Goal: Task Accomplishment & Management: Manage account settings

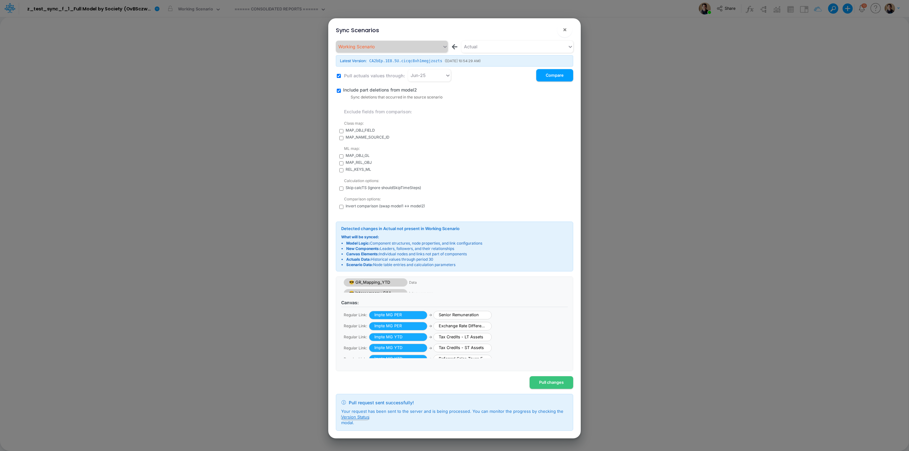
scroll to position [169, 0]
click at [350, 418] on button "Version Status" at bounding box center [355, 417] width 28 height 6
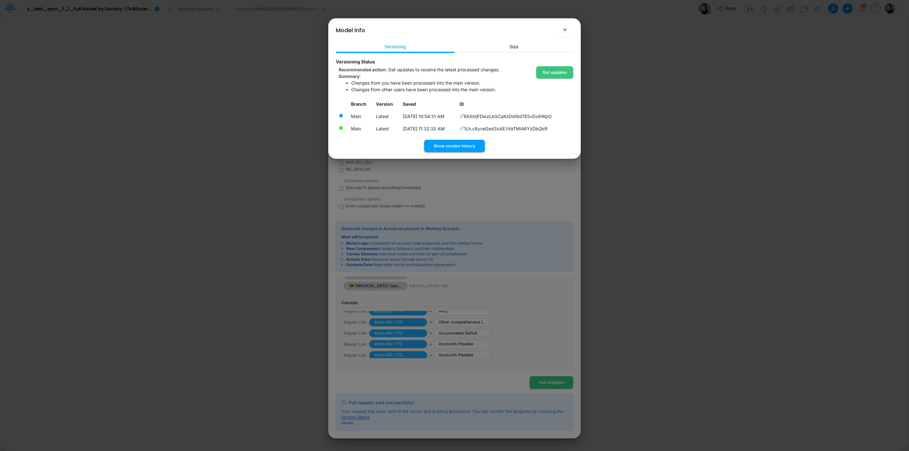
click at [460, 145] on button "Show version history" at bounding box center [454, 146] width 61 height 12
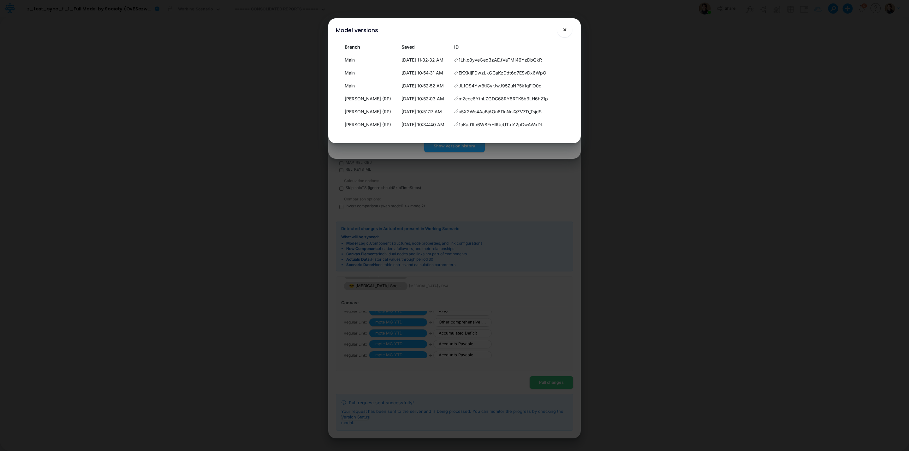
click at [564, 30] on span "×" at bounding box center [565, 30] width 4 height 8
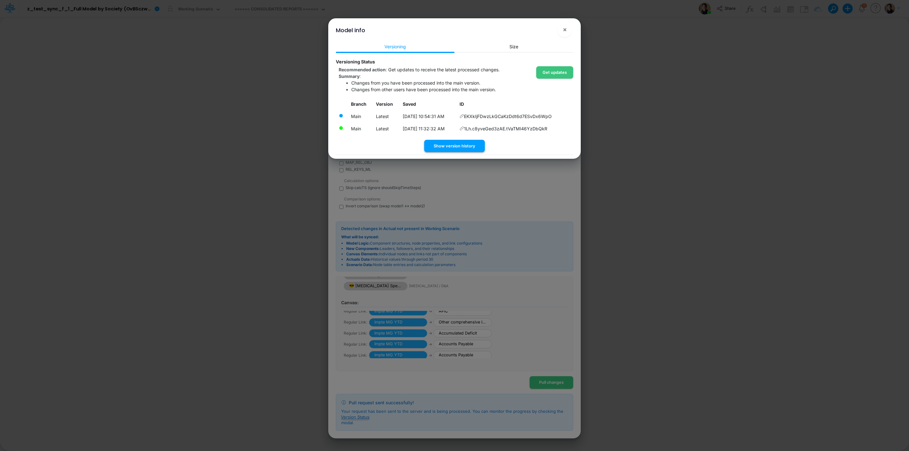
click at [460, 145] on button "Show version history" at bounding box center [454, 146] width 61 height 12
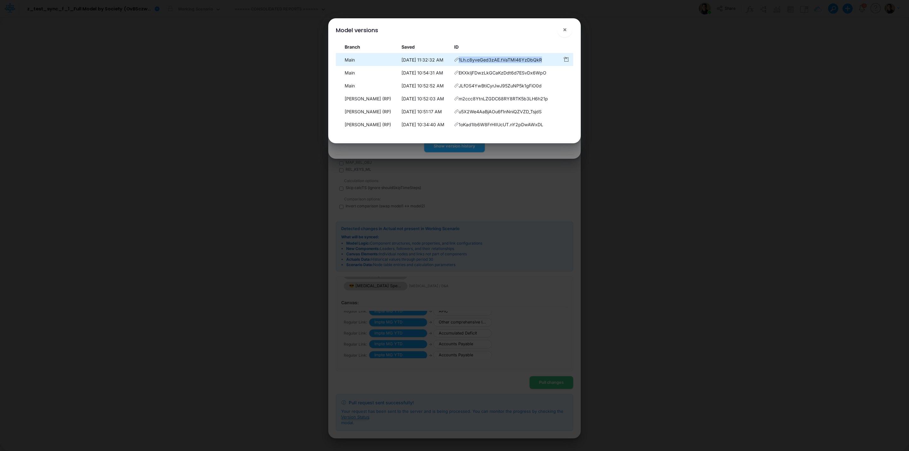
drag, startPoint x: 544, startPoint y: 60, endPoint x: 461, endPoint y: 59, distance: 83.0
click at [461, 59] on td "1Lh.c8yveGed3zAE.tVaTMI46YzDbQkR" at bounding box center [506, 60] width 108 height 12
copy span "1Lh.c8yveGed3zAE.tVaTMI46YzDbQkR"
click at [568, 32] on button "×" at bounding box center [564, 29] width 15 height 15
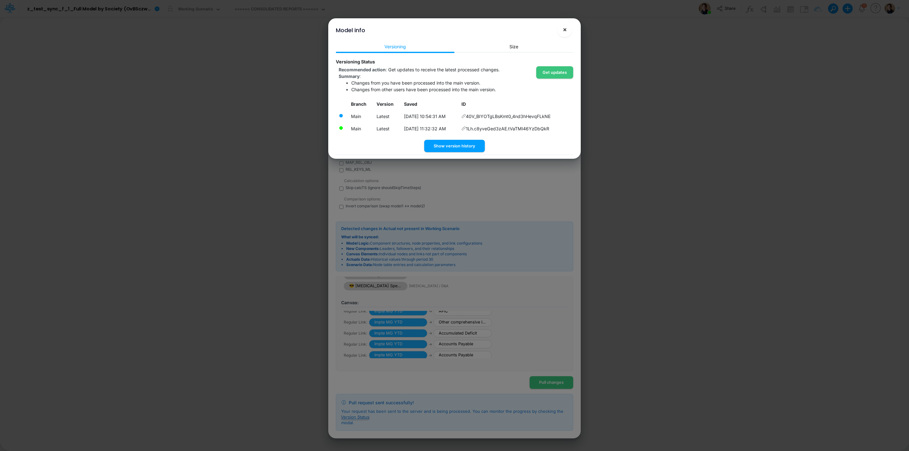
click at [566, 29] on span "×" at bounding box center [565, 30] width 4 height 8
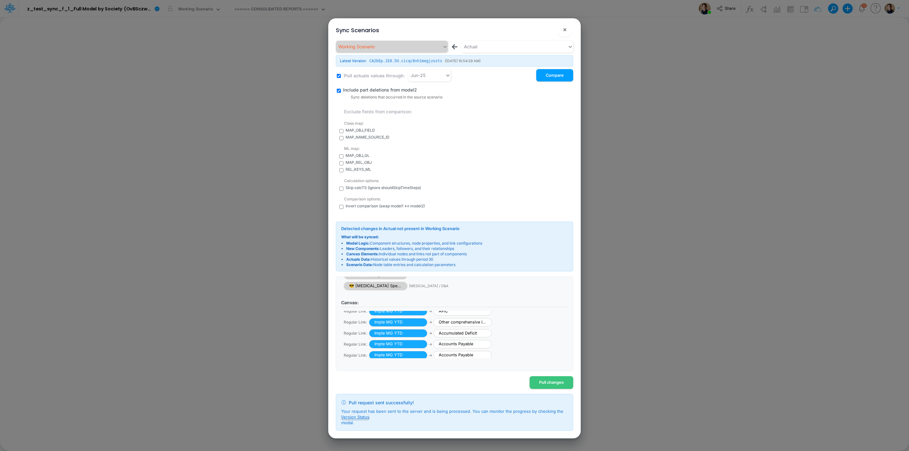
click at [341, 187] on input "checkbox" at bounding box center [341, 189] width 4 height 4
checkbox input "true"
drag, startPoint x: 426, startPoint y: 189, endPoint x: 344, endPoint y: 188, distance: 82.7
click at [344, 188] on div "Calculation options: Skip calcTS (ignore shouldSkipTimeSteps)" at bounding box center [458, 183] width 230 height 16
copy span "Skip calcTS (ignore shouldSkipTimeSteps)"
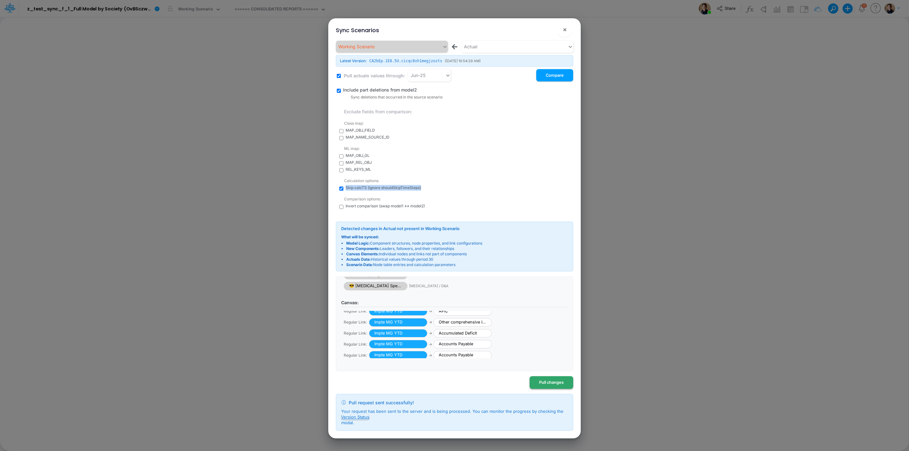
click at [550, 383] on button "Pull changes" at bounding box center [552, 382] width 44 height 12
click at [349, 417] on button "Version Status" at bounding box center [355, 417] width 28 height 6
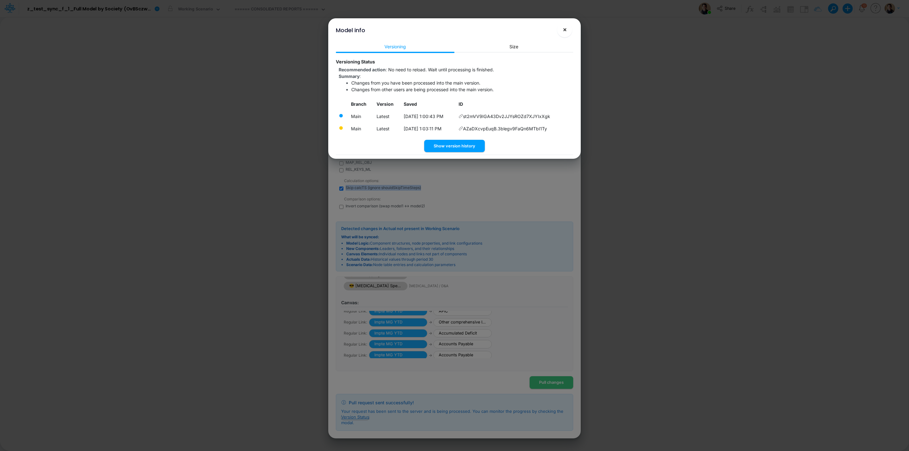
click at [564, 30] on span "×" at bounding box center [565, 30] width 4 height 8
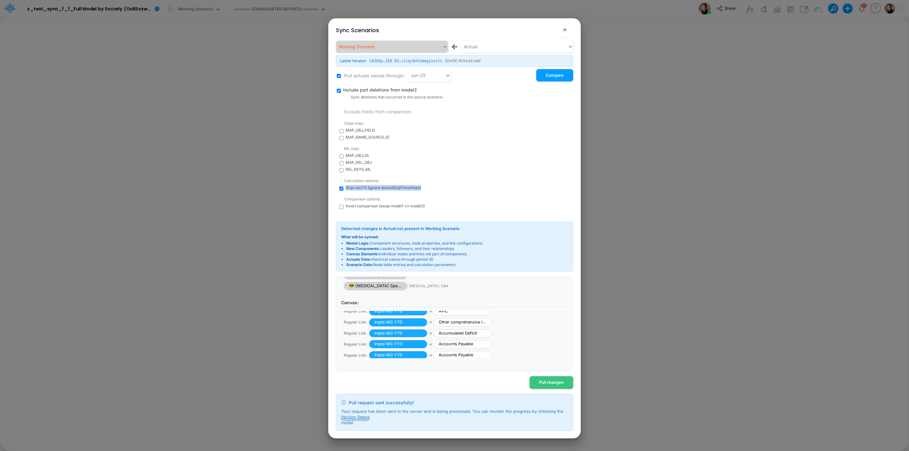
click at [367, 418] on button "Version Status" at bounding box center [355, 417] width 28 height 6
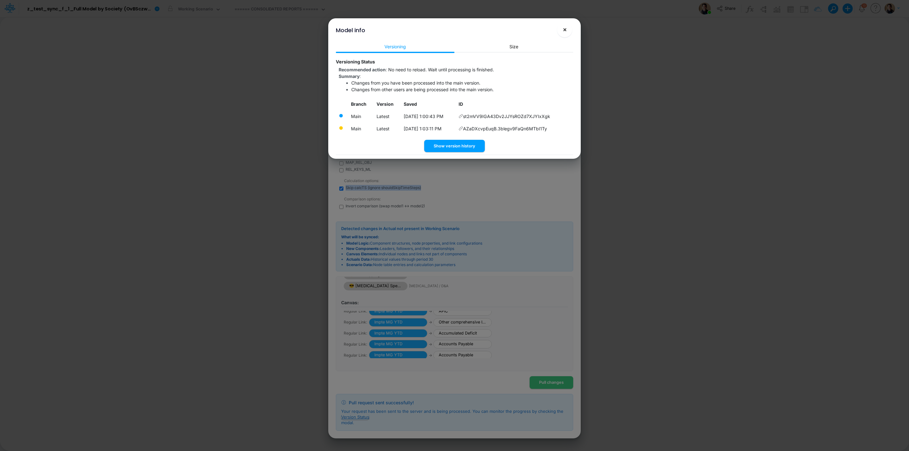
click at [563, 31] on span "×" at bounding box center [565, 30] width 4 height 8
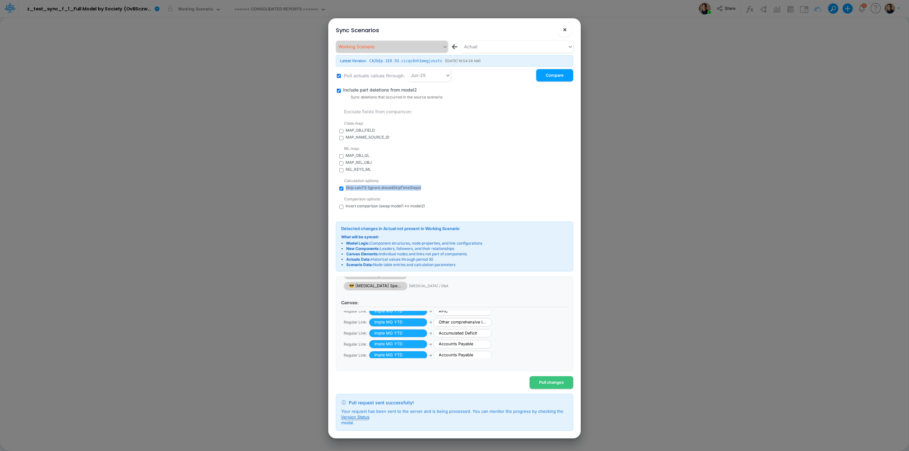
click at [569, 31] on button "×" at bounding box center [564, 29] width 15 height 15
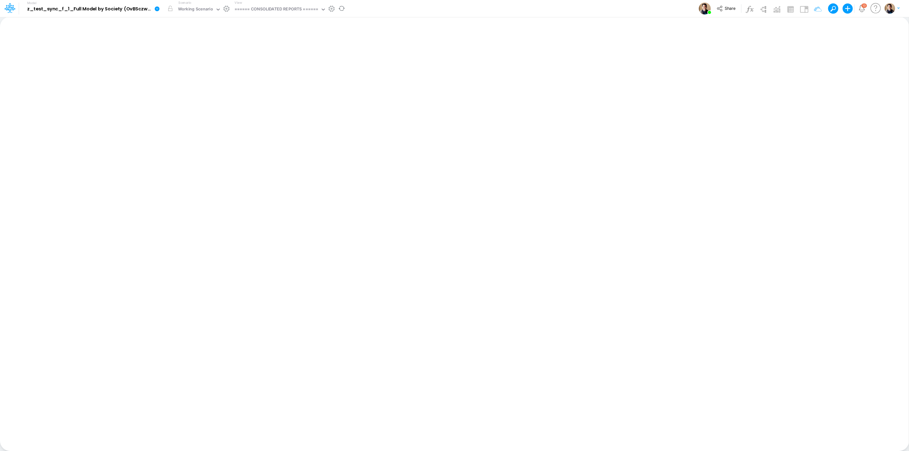
click at [156, 9] on icon at bounding box center [157, 9] width 6 height 6
click at [195, 64] on button "View model info" at bounding box center [189, 66] width 68 height 10
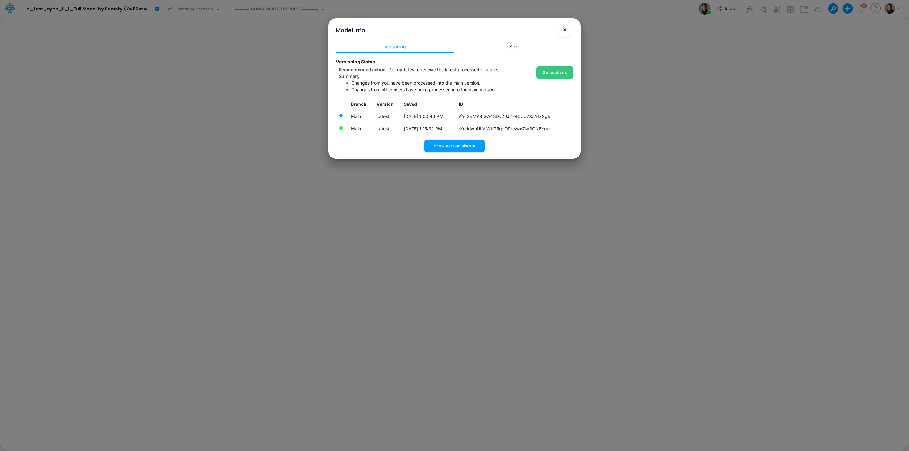
click at [565, 31] on span "×" at bounding box center [565, 30] width 4 height 8
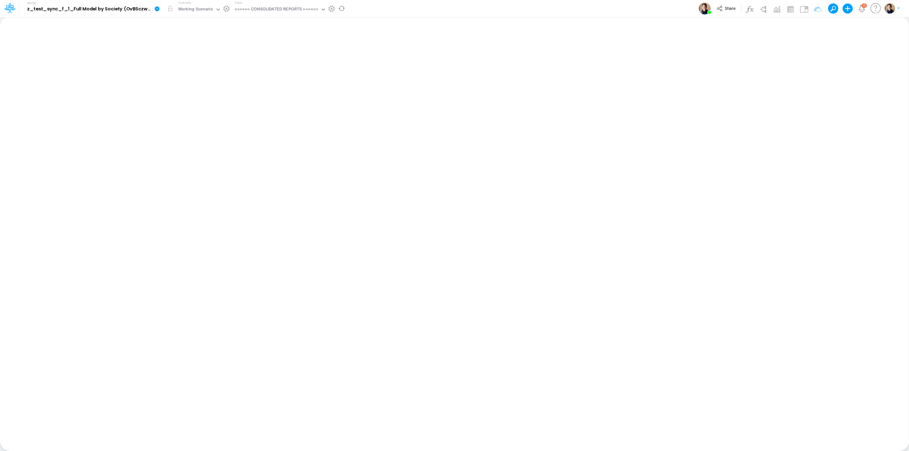
click at [157, 9] on icon at bounding box center [157, 8] width 5 height 5
click at [195, 81] on button "Compare Versions" at bounding box center [189, 85] width 68 height 10
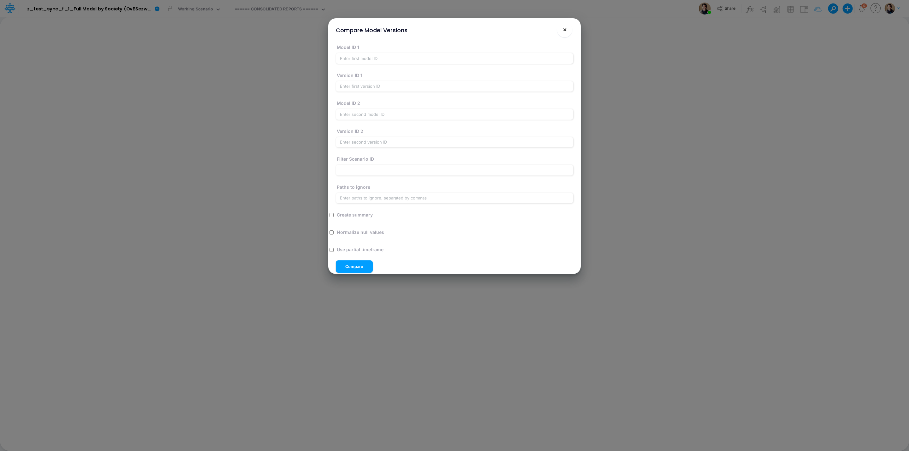
click at [567, 31] on button "×" at bounding box center [564, 29] width 15 height 15
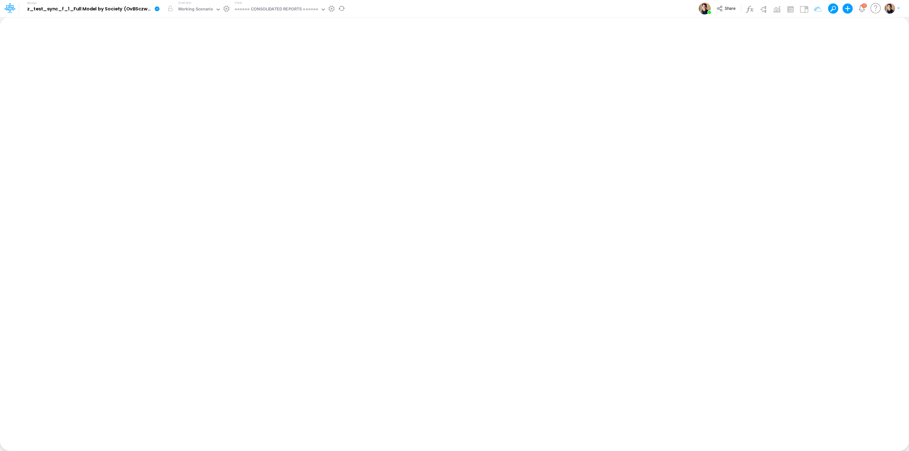
click at [159, 6] on icon at bounding box center [157, 9] width 6 height 6
click at [197, 75] on button "Sync Scenarios" at bounding box center [189, 75] width 68 height 10
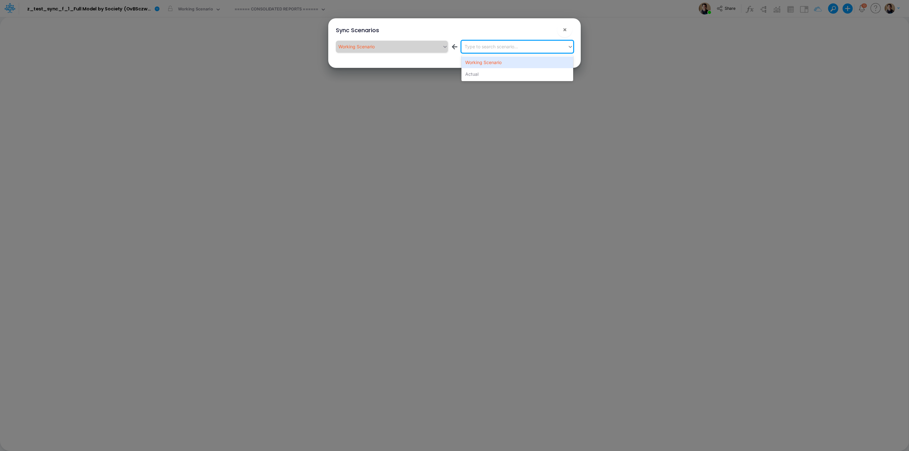
click at [487, 49] on div "Type to search scenario..." at bounding box center [491, 46] width 53 height 7
click at [481, 73] on div "Actual" at bounding box center [517, 74] width 112 height 12
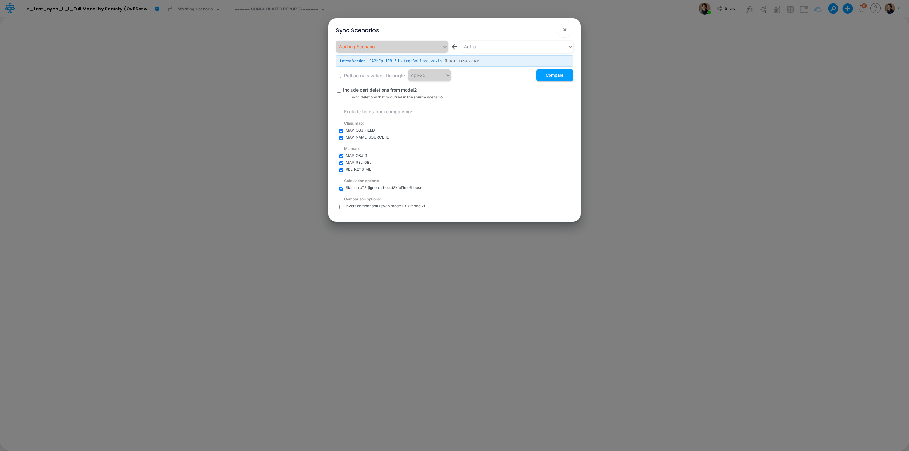
click at [338, 76] on input "checkbox" at bounding box center [339, 76] width 4 height 4
checkbox input "true"
click at [568, 31] on button "×" at bounding box center [564, 29] width 15 height 15
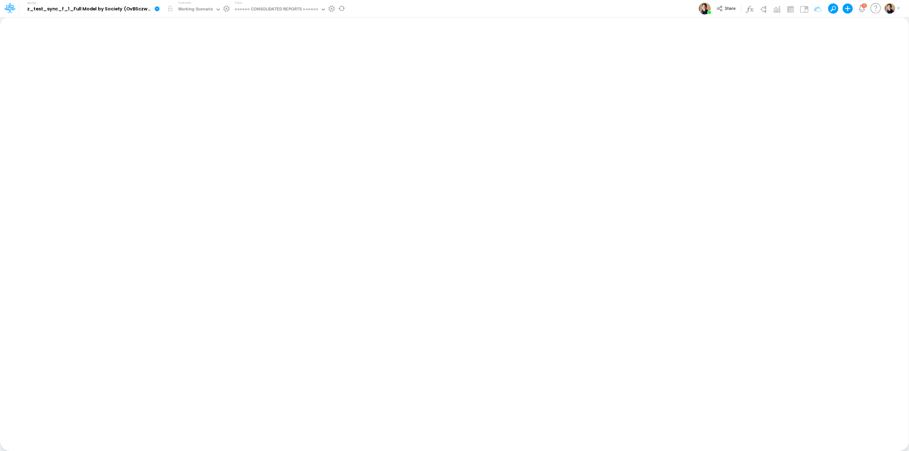
click at [159, 8] on icon at bounding box center [157, 9] width 6 height 6
click at [205, 73] on button "Sync Scenarios" at bounding box center [189, 75] width 68 height 10
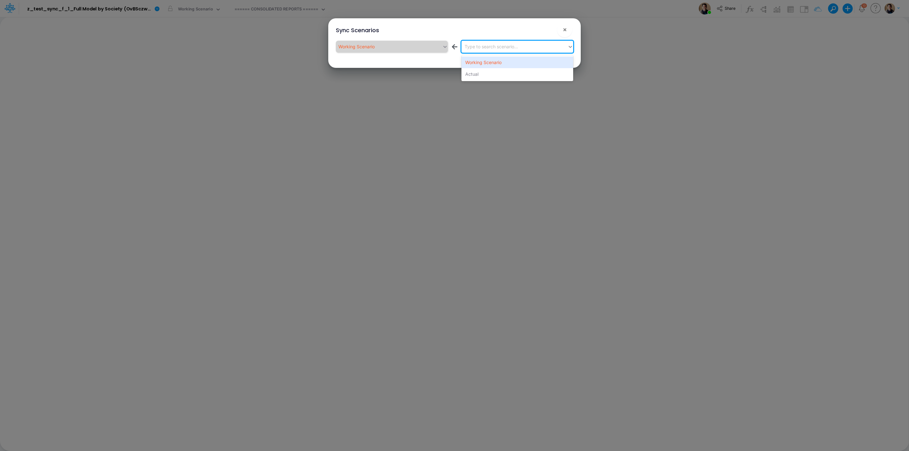
click at [534, 49] on div "Type to search scenario..." at bounding box center [514, 46] width 106 height 10
click at [514, 74] on div "Actual" at bounding box center [517, 74] width 112 height 12
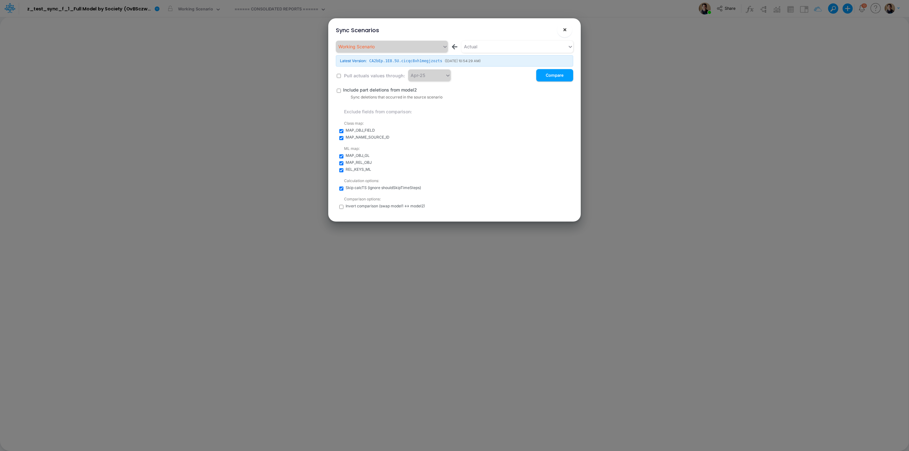
click at [565, 26] on span "×" at bounding box center [565, 30] width 4 height 8
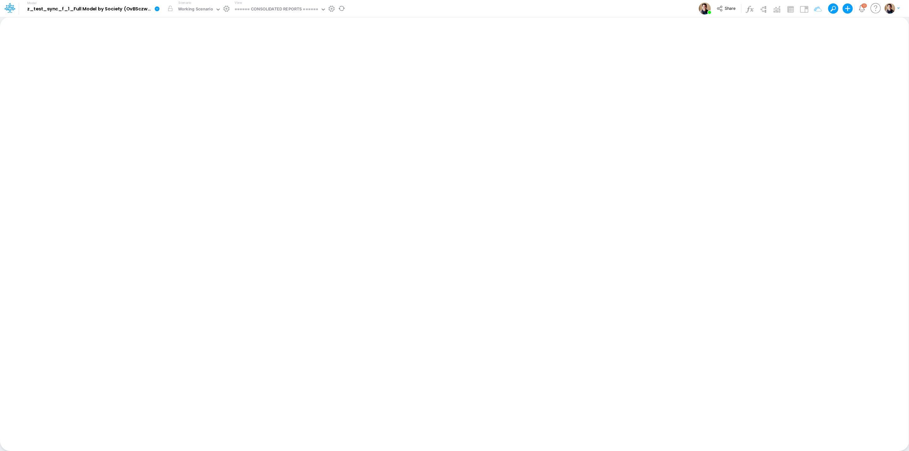
click at [157, 7] on icon at bounding box center [157, 8] width 5 height 5
click at [194, 79] on button "Sync Scenarios" at bounding box center [189, 75] width 68 height 10
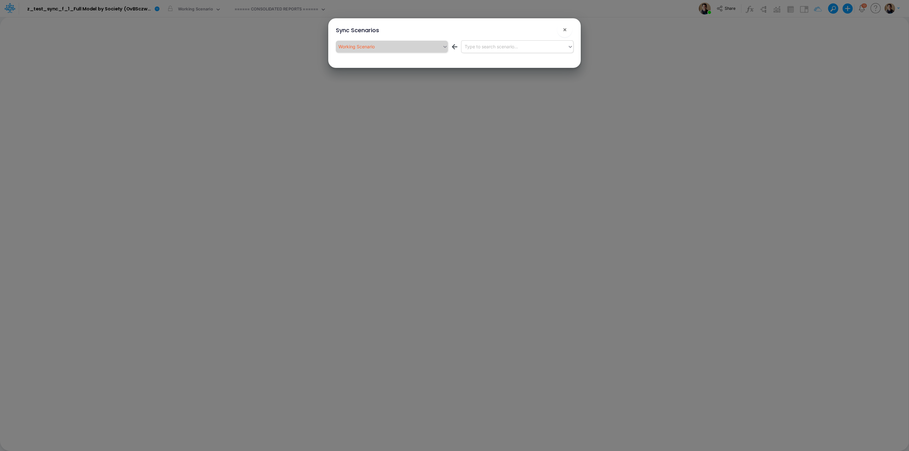
click at [533, 46] on div "Type to search scenario..." at bounding box center [514, 46] width 106 height 10
click at [529, 71] on div "Actual" at bounding box center [517, 74] width 112 height 12
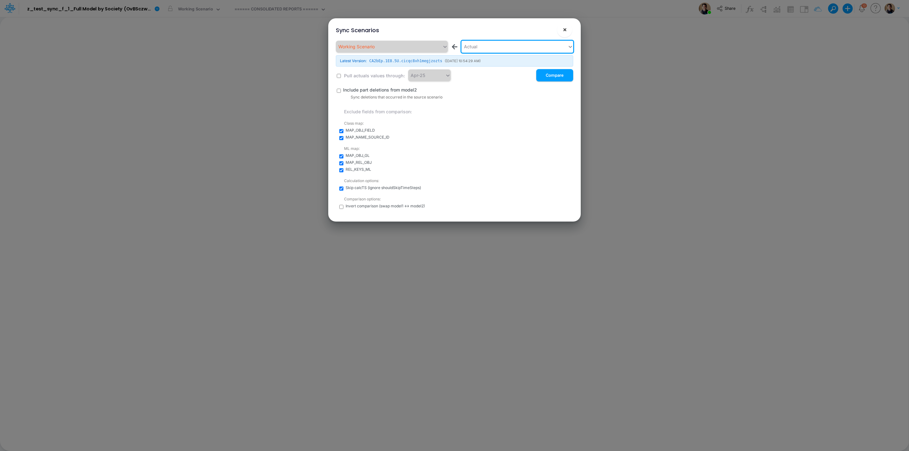
click at [566, 27] on span "×" at bounding box center [565, 30] width 4 height 8
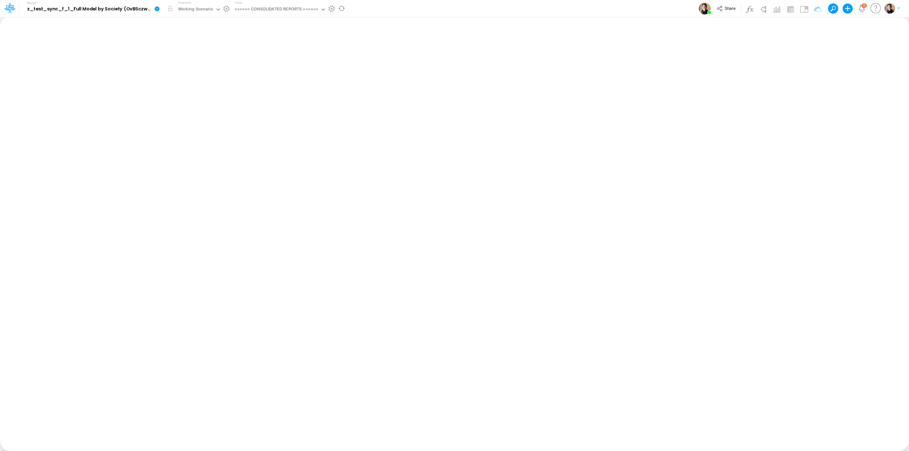
drag, startPoint x: 160, startPoint y: 9, endPoint x: 160, endPoint y: 18, distance: 8.5
click at [160, 9] on link at bounding box center [158, 8] width 13 height 16
click at [167, 27] on button "Edit model settings" at bounding box center [189, 26] width 68 height 10
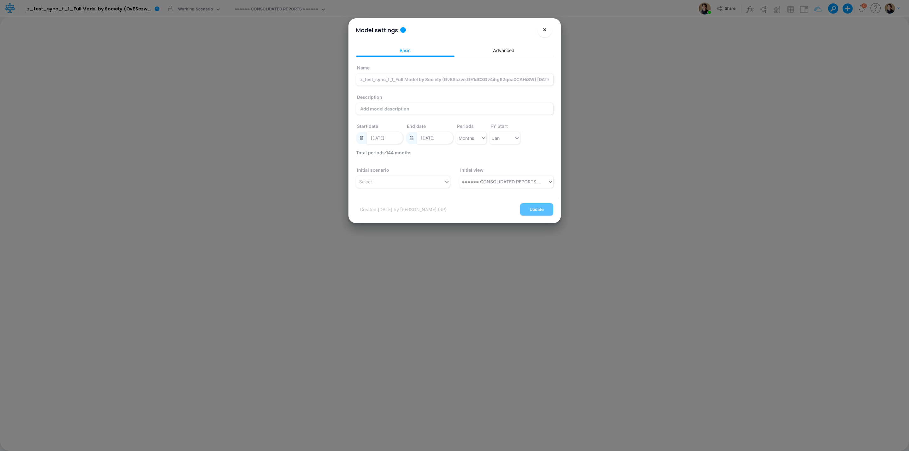
click at [545, 31] on span "×" at bounding box center [545, 30] width 4 height 8
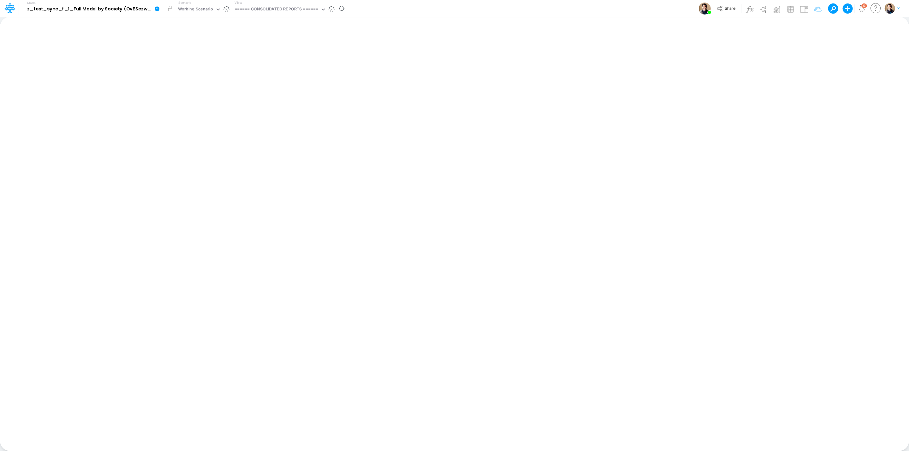
click at [155, 7] on icon at bounding box center [157, 9] width 6 height 6
click at [201, 75] on button "Sync Scenarios" at bounding box center [189, 75] width 68 height 10
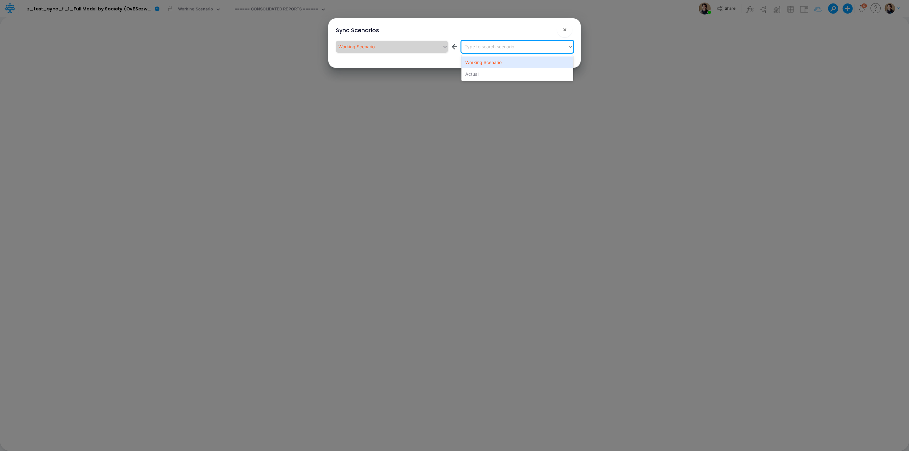
click at [511, 46] on div "Type to search scenario..." at bounding box center [491, 46] width 53 height 7
click at [510, 70] on div "Actual" at bounding box center [517, 74] width 112 height 12
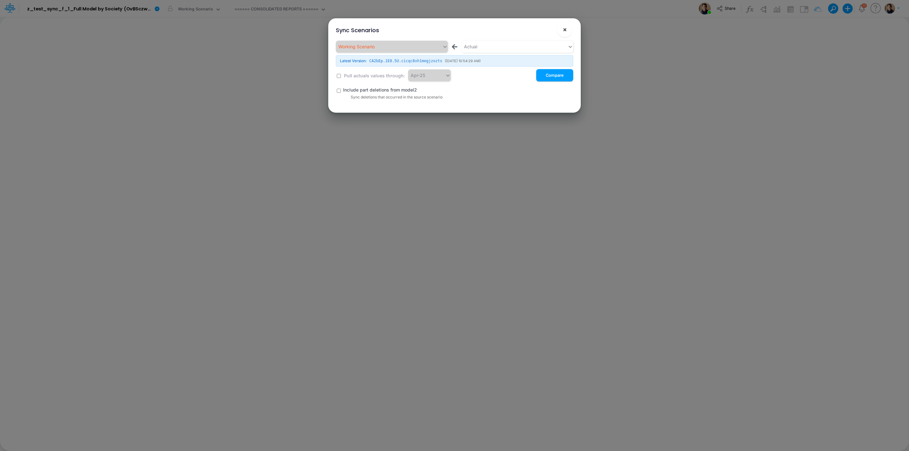
click at [563, 30] on span "×" at bounding box center [565, 30] width 4 height 8
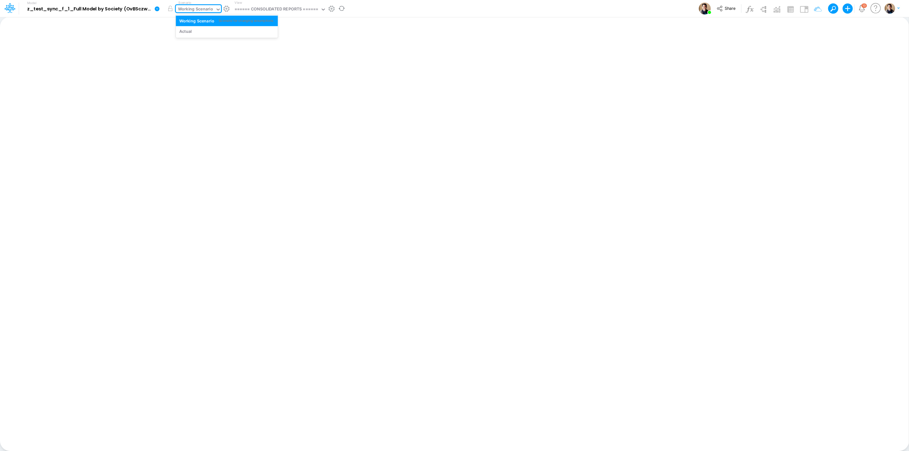
click at [206, 10] on div "Working Scenario" at bounding box center [195, 9] width 35 height 7
click at [214, 35] on div "Actual" at bounding box center [227, 31] width 102 height 10
click at [725, 8] on span "Share" at bounding box center [730, 8] width 11 height 5
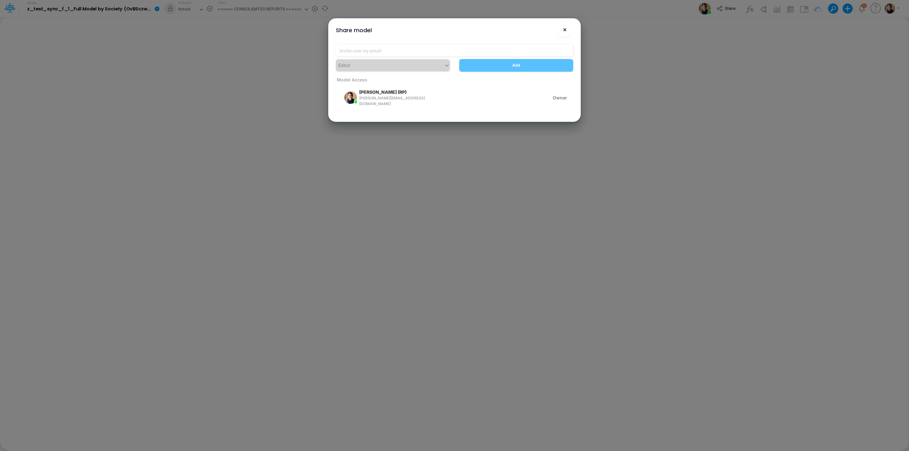
drag, startPoint x: 566, startPoint y: 31, endPoint x: 317, endPoint y: 10, distance: 249.3
click at [565, 30] on span "×" at bounding box center [565, 30] width 4 height 8
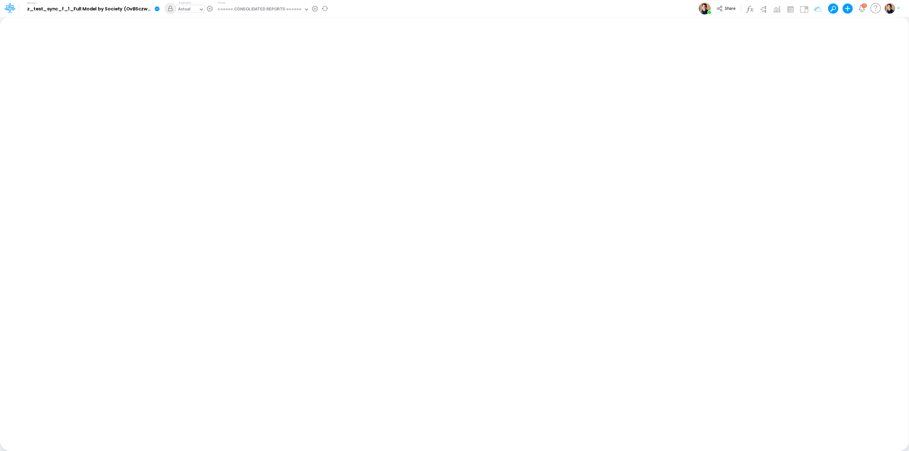
click at [193, 9] on div "Actual" at bounding box center [187, 9] width 23 height 9
click at [488, 8] on div "Model z_test_sync_f_1_Full Model by Society (OvBSczwkOE1dC3Gv4ihg62qoa0CAHiSW) …" at bounding box center [454, 8] width 818 height 17
click at [155, 9] on icon at bounding box center [157, 8] width 5 height 5
click at [196, 75] on button "Sync Scenarios" at bounding box center [189, 75] width 68 height 10
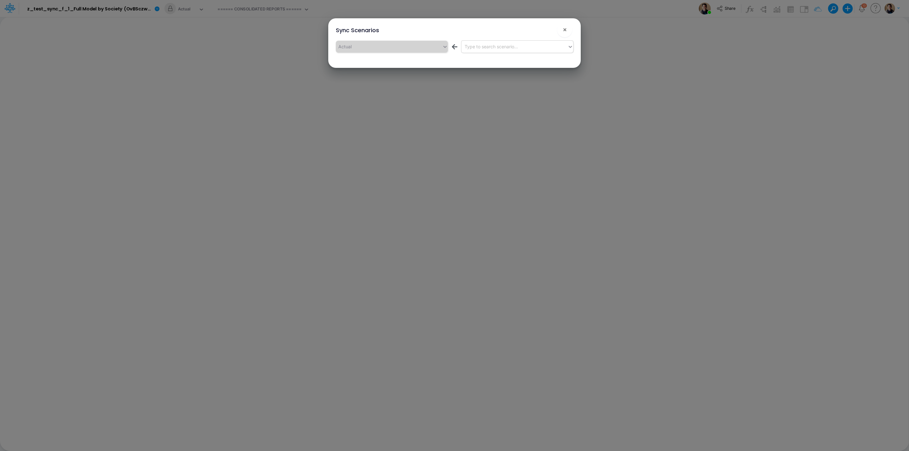
click at [513, 43] on div "Type to search scenario..." at bounding box center [491, 46] width 53 height 7
click at [510, 74] on div "Actual" at bounding box center [517, 74] width 112 height 12
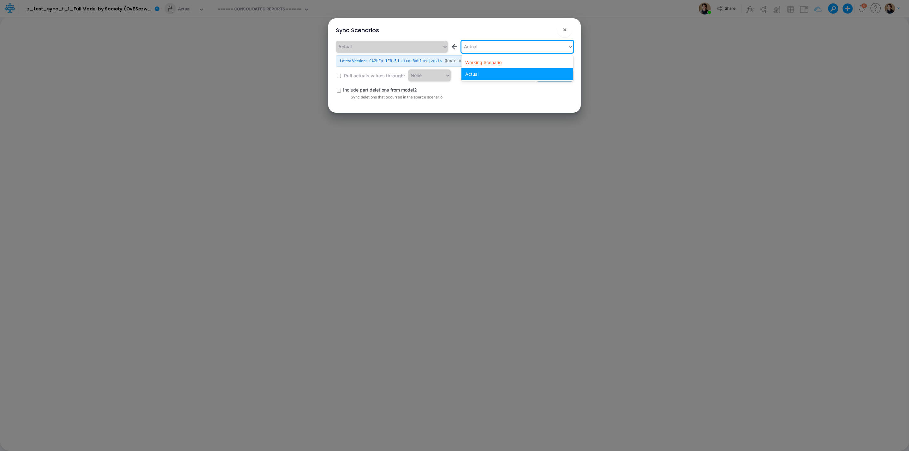
click at [497, 44] on div "Actual" at bounding box center [514, 46] width 106 height 10
click at [569, 22] on div "Sync Scenarios ×" at bounding box center [454, 28] width 247 height 21
drag, startPoint x: 556, startPoint y: 28, endPoint x: 564, endPoint y: 27, distance: 8.1
click at [557, 28] on div "Sync Scenarios ×" at bounding box center [454, 28] width 247 height 21
click at [566, 26] on span "×" at bounding box center [565, 30] width 4 height 8
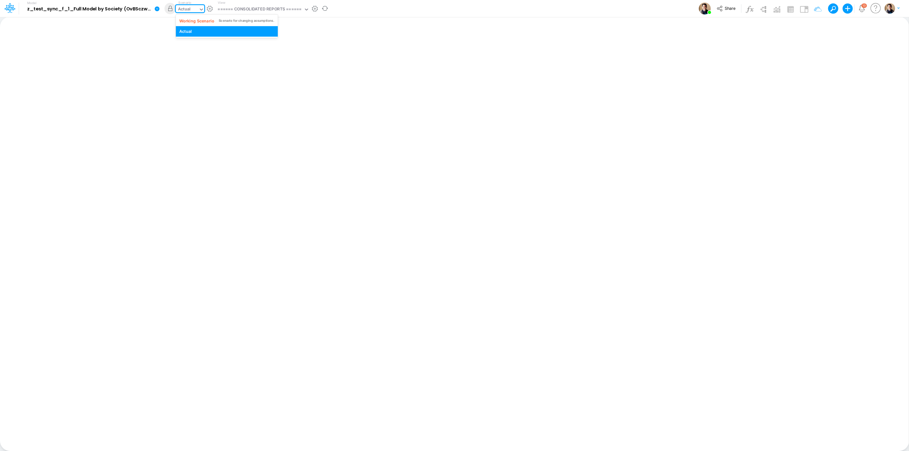
click at [181, 7] on div "Actual" at bounding box center [184, 9] width 13 height 7
click at [192, 22] on div "Working Scenario" at bounding box center [196, 21] width 35 height 6
click at [158, 10] on icon at bounding box center [157, 8] width 5 height 5
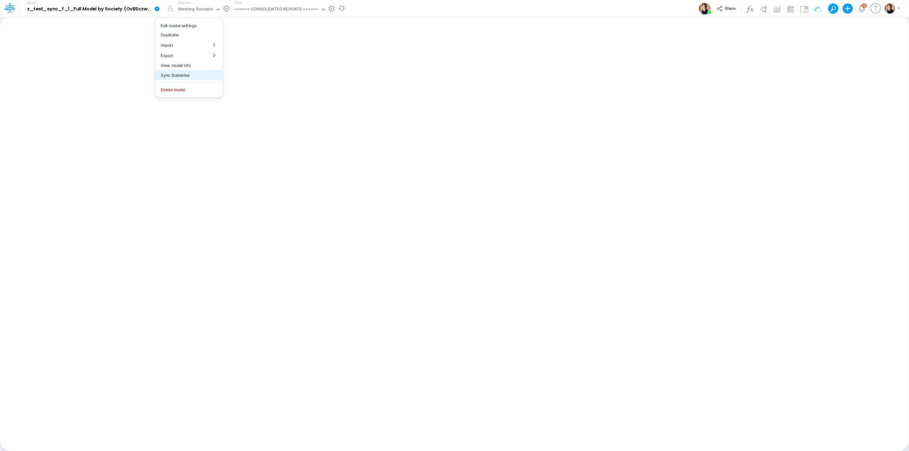
click at [199, 76] on button "Sync Scenarios" at bounding box center [189, 75] width 68 height 10
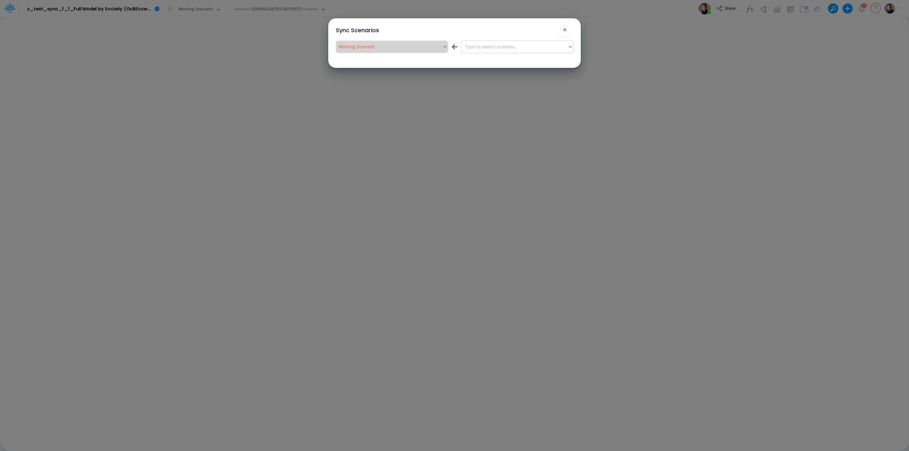
click at [520, 46] on div "Type to search scenario..." at bounding box center [514, 46] width 106 height 10
click at [496, 73] on div "Actual" at bounding box center [517, 74] width 112 height 12
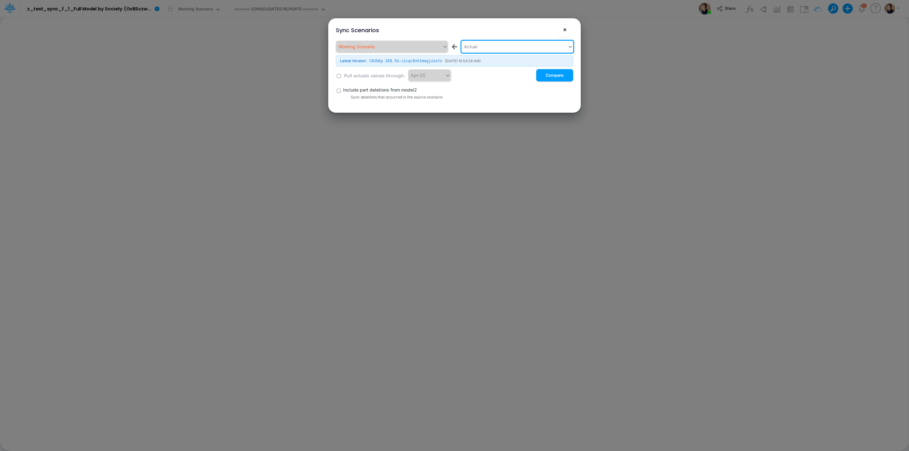
click at [563, 28] on span "×" at bounding box center [565, 30] width 4 height 8
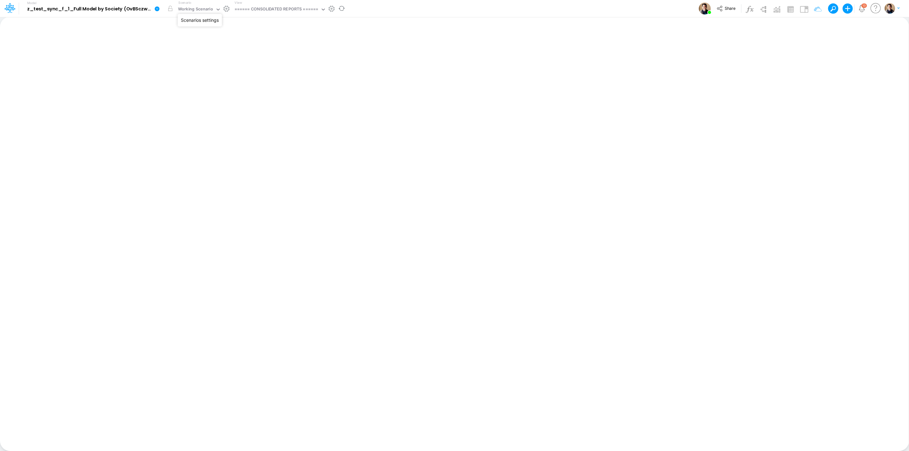
click at [225, 9] on button "button" at bounding box center [226, 8] width 7 height 7
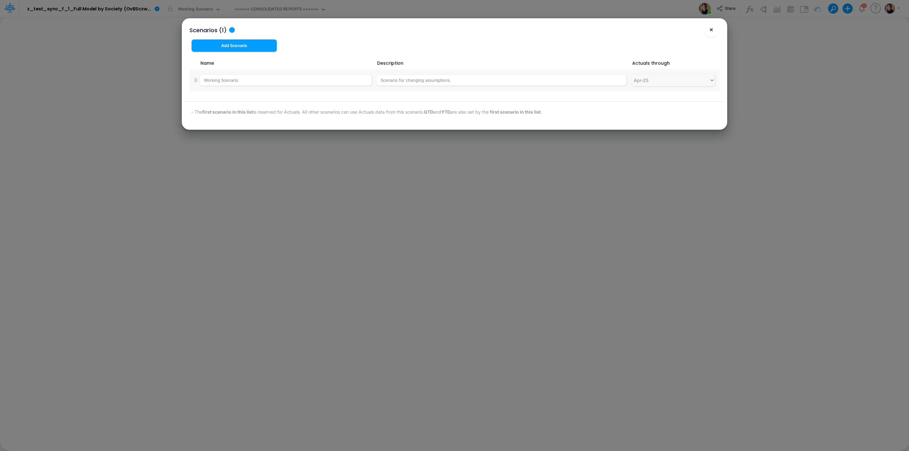
click at [713, 32] on span "×" at bounding box center [711, 30] width 4 height 8
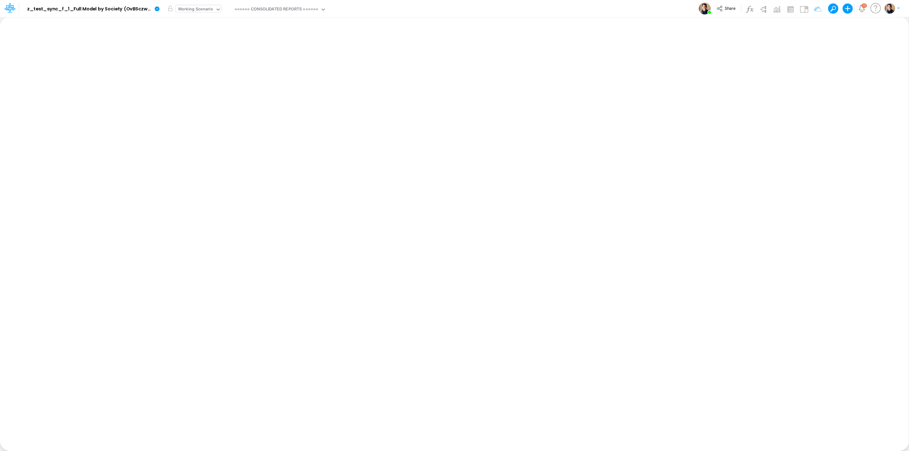
click at [214, 10] on div "Working Scenario" at bounding box center [195, 9] width 39 height 9
drag, startPoint x: 214, startPoint y: 10, endPoint x: 208, endPoint y: 9, distance: 6.1
click at [213, 9] on div "Working Scenario" at bounding box center [195, 9] width 39 height 9
click at [156, 8] on icon at bounding box center [157, 8] width 5 height 5
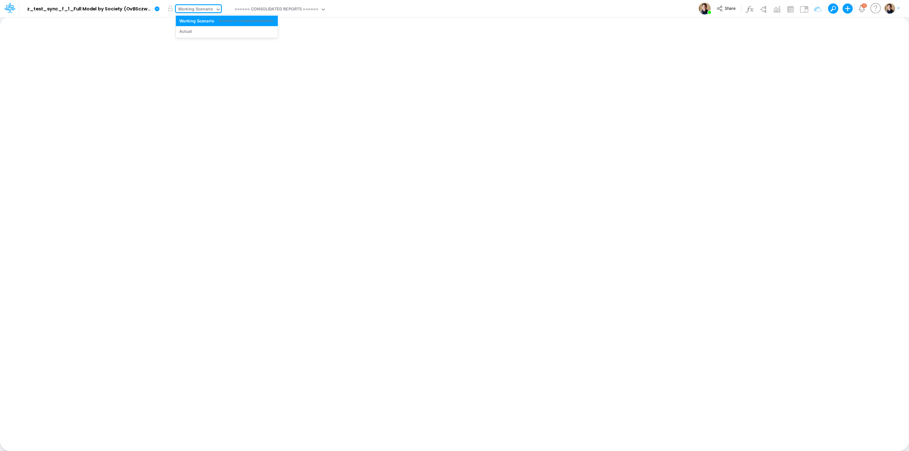
click at [193, 7] on div "Working Scenario" at bounding box center [195, 9] width 35 height 7
click at [155, 9] on icon at bounding box center [157, 8] width 5 height 5
click at [181, 75] on button "Sync Scenarios" at bounding box center [189, 75] width 68 height 10
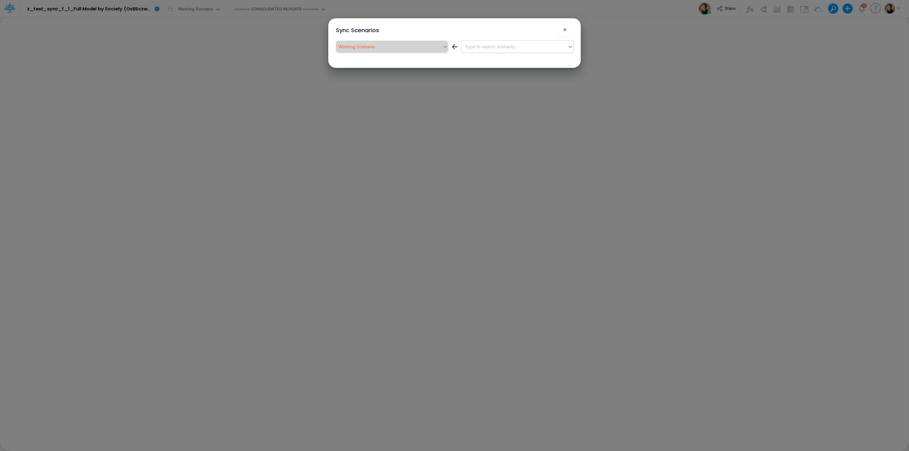
click at [518, 46] on div "Type to search scenario..." at bounding box center [491, 46] width 53 height 7
click at [563, 27] on span "×" at bounding box center [565, 30] width 4 height 8
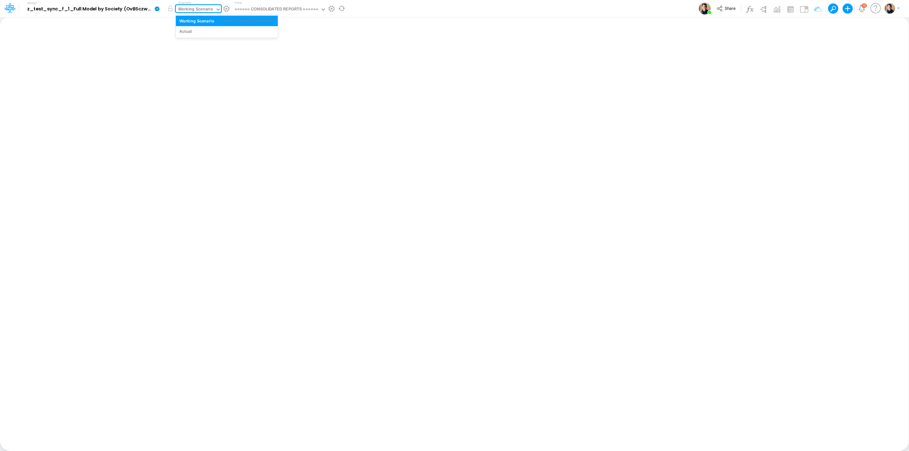
click at [188, 12] on div "Working Scenario" at bounding box center [195, 9] width 35 height 7
click at [158, 9] on icon at bounding box center [157, 8] width 5 height 5
click at [202, 73] on button "Sync Scenarios" at bounding box center [189, 75] width 68 height 10
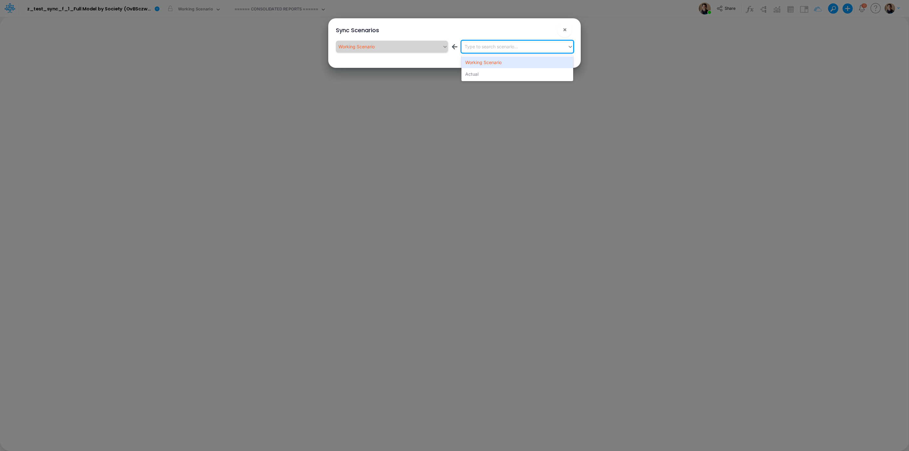
click at [494, 44] on div "Type to search scenario..." at bounding box center [491, 46] width 53 height 7
click at [496, 74] on div "Actual" at bounding box center [517, 74] width 112 height 12
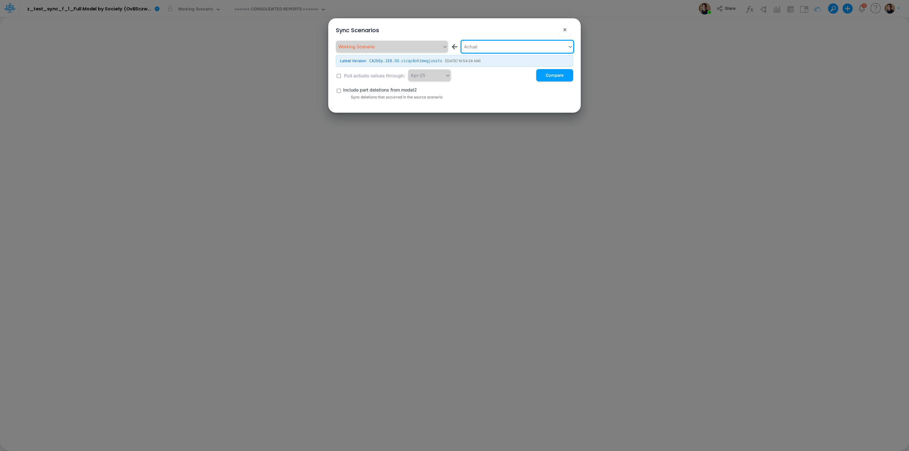
click at [338, 75] on input "checkbox" at bounding box center [339, 76] width 4 height 4
checkbox input "true"
click at [570, 24] on button "×" at bounding box center [564, 29] width 15 height 15
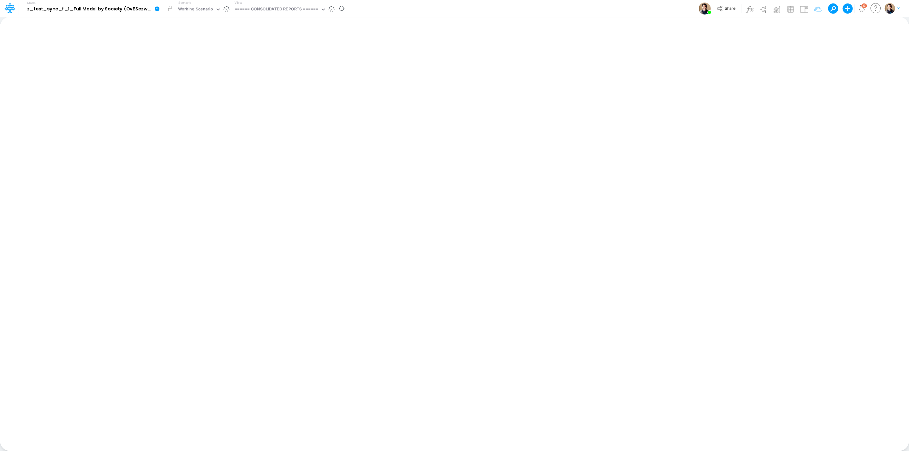
click at [157, 8] on icon at bounding box center [157, 8] width 5 height 5
click at [182, 64] on button "View model info" at bounding box center [189, 66] width 68 height 10
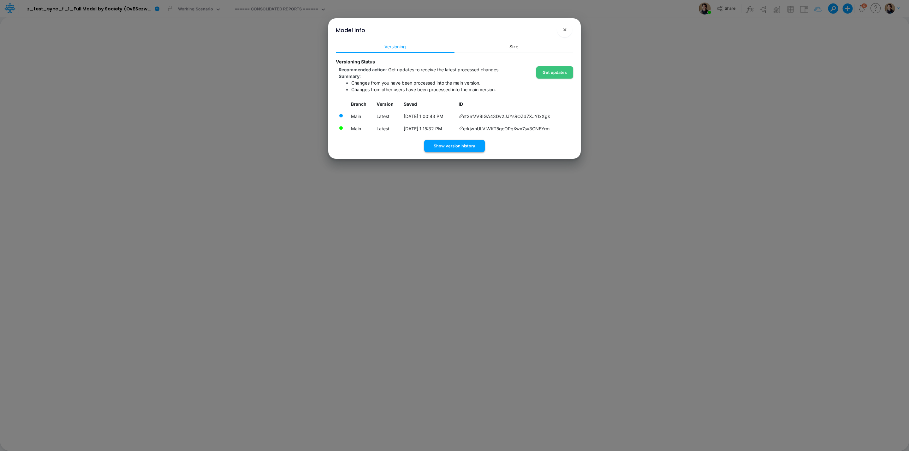
click at [469, 143] on button "Show version history" at bounding box center [454, 146] width 61 height 12
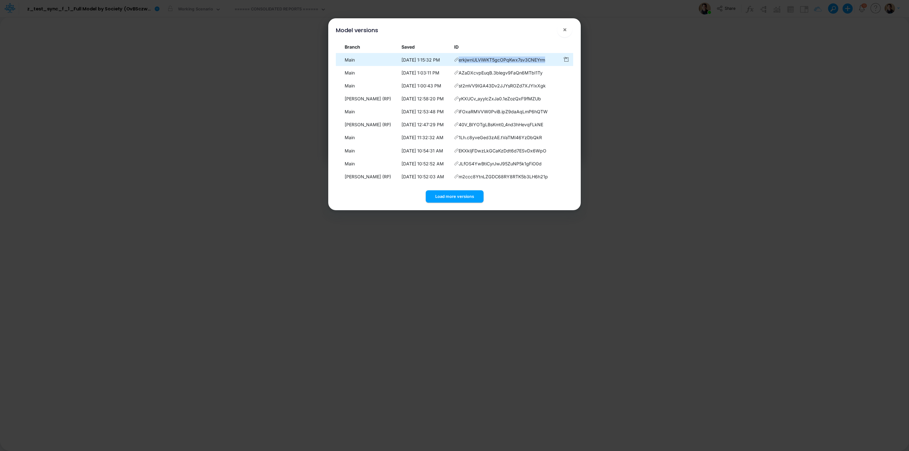
drag, startPoint x: 551, startPoint y: 62, endPoint x: 460, endPoint y: 62, distance: 90.9
click at [460, 62] on td "erkjwnULViWKT5gcOPqKwx7sv3CNEYrm" at bounding box center [505, 60] width 109 height 12
copy span "erkjwnULViWKT5gcOPqKwx7sv3CNEYrm"
click at [567, 27] on button "×" at bounding box center [564, 29] width 15 height 15
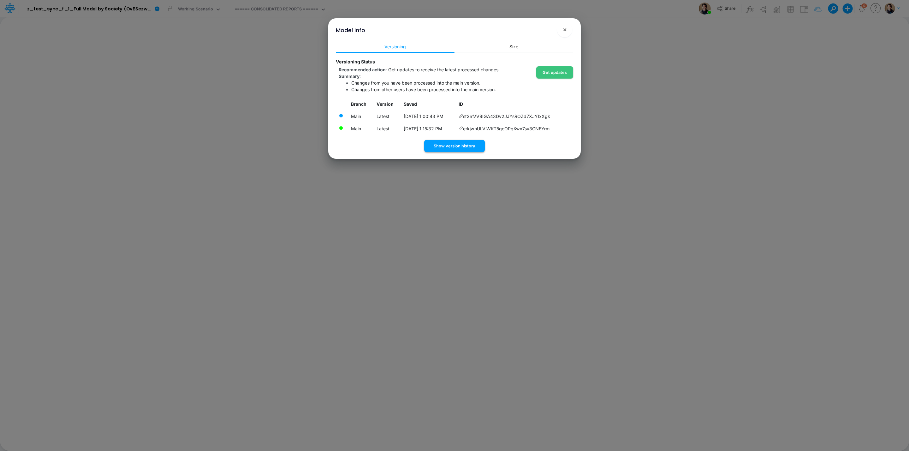
click at [469, 142] on button "Show version history" at bounding box center [454, 146] width 61 height 12
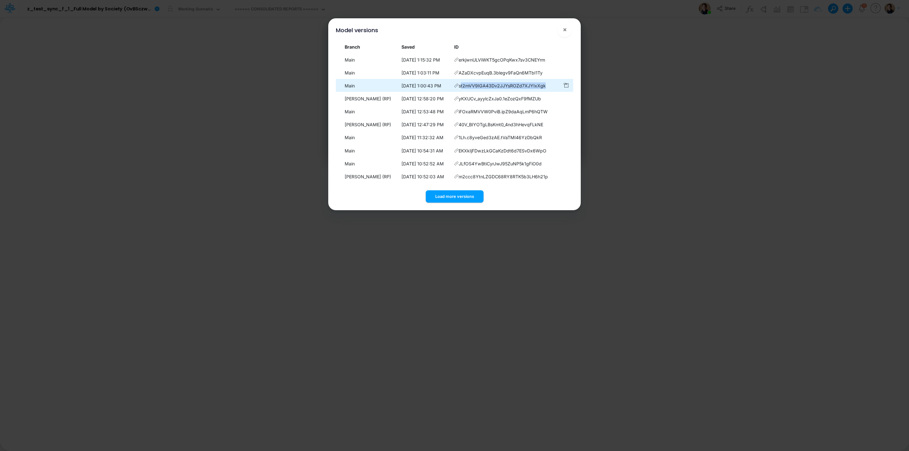
drag, startPoint x: 547, startPoint y: 86, endPoint x: 464, endPoint y: 83, distance: 83.4
click at [464, 83] on td "st2mVV9IGA43Dv2JJYsROZd7XJYIxXgk" at bounding box center [505, 86] width 109 height 12
click at [463, 84] on span "st2mVV9IGA43Dv2JJYsROZd7XJYIxXgk" at bounding box center [502, 85] width 87 height 7
click at [571, 28] on button "×" at bounding box center [564, 29] width 15 height 15
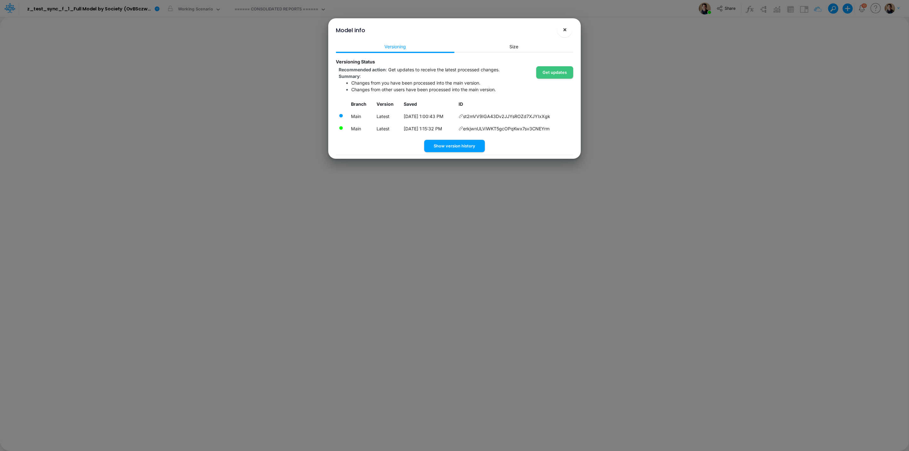
click at [567, 23] on button "×" at bounding box center [564, 29] width 15 height 15
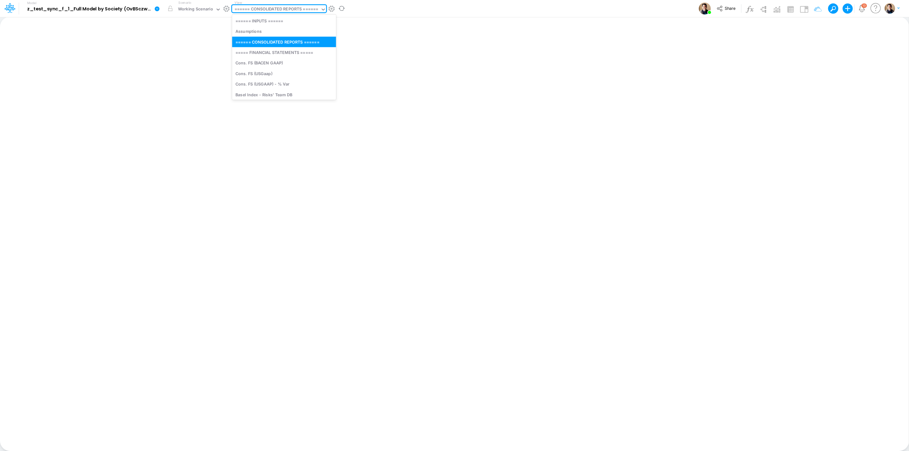
click at [266, 8] on div "====== CONSOLIDATED REPORTS ======" at bounding box center [277, 9] width 84 height 7
type input "ass"
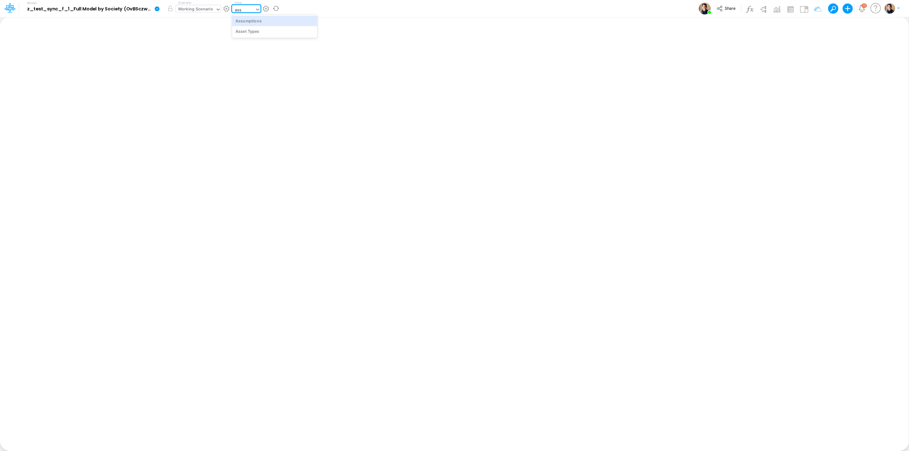
drag, startPoint x: 268, startPoint y: 19, endPoint x: 200, endPoint y: 7, distance: 69.0
click at [268, 19] on div "Assumptions" at bounding box center [274, 20] width 85 height 10
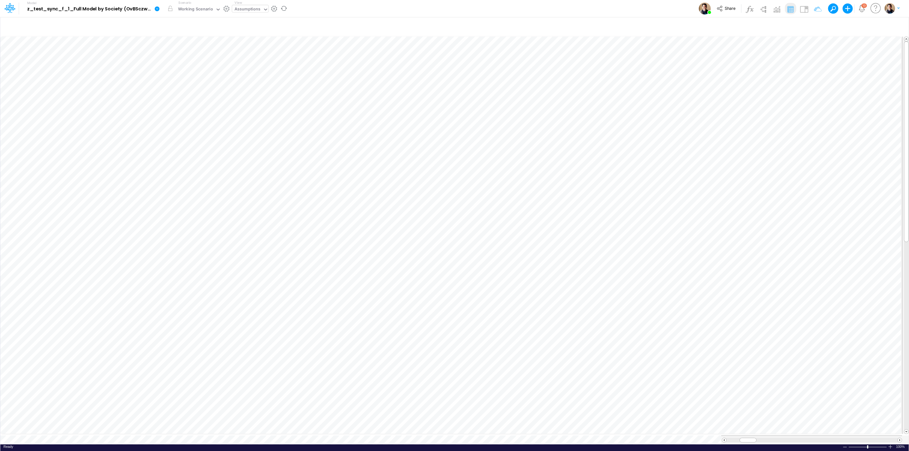
click at [227, 9] on button "button" at bounding box center [226, 8] width 7 height 7
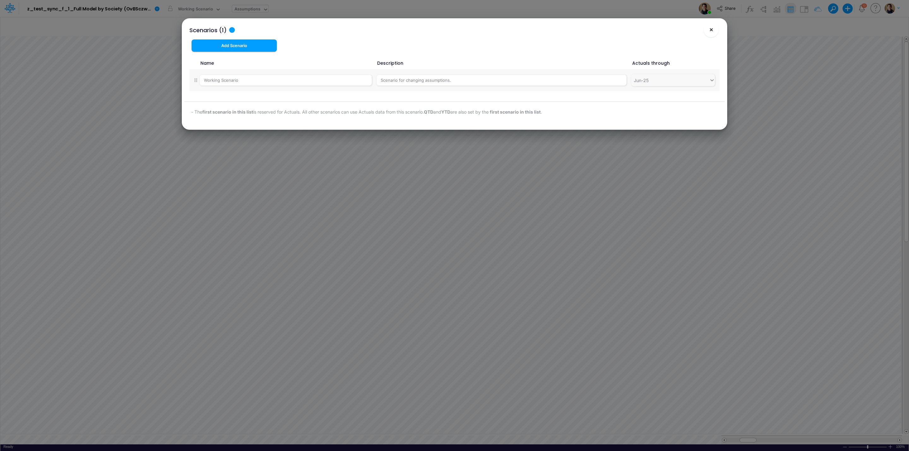
click at [709, 24] on button "×" at bounding box center [711, 29] width 15 height 15
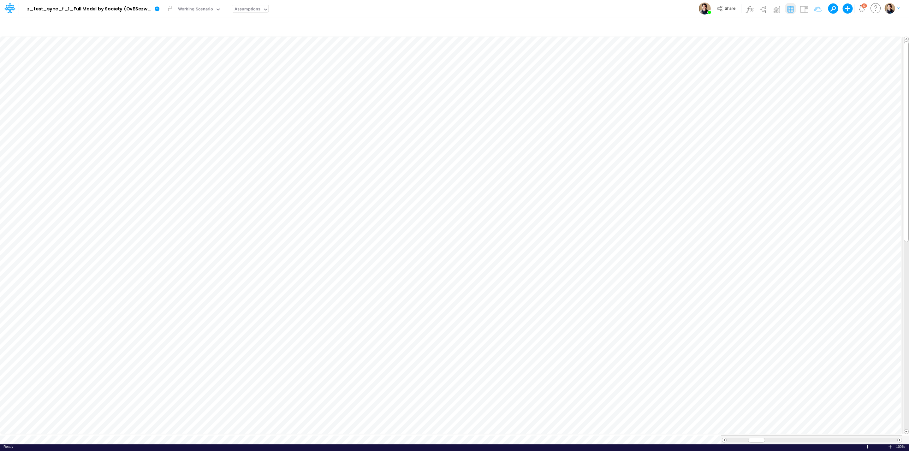
click at [237, 10] on div "Assumptions" at bounding box center [248, 9] width 26 height 7
type input "fs (0"
click at [283, 82] on div "FS (01BR - IP)" at bounding box center [274, 82] width 85 height 10
drag, startPoint x: 845, startPoint y: 25, endPoint x: 863, endPoint y: 16, distance: 20.2
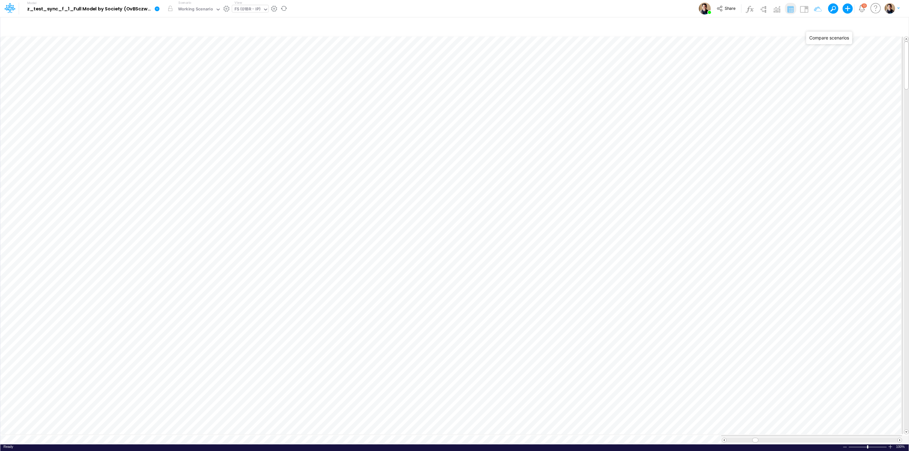
click at [845, 25] on icon "button" at bounding box center [849, 26] width 9 height 7
click at [679, 141] on div "Scenario not found" at bounding box center [685, 144] width 39 height 7
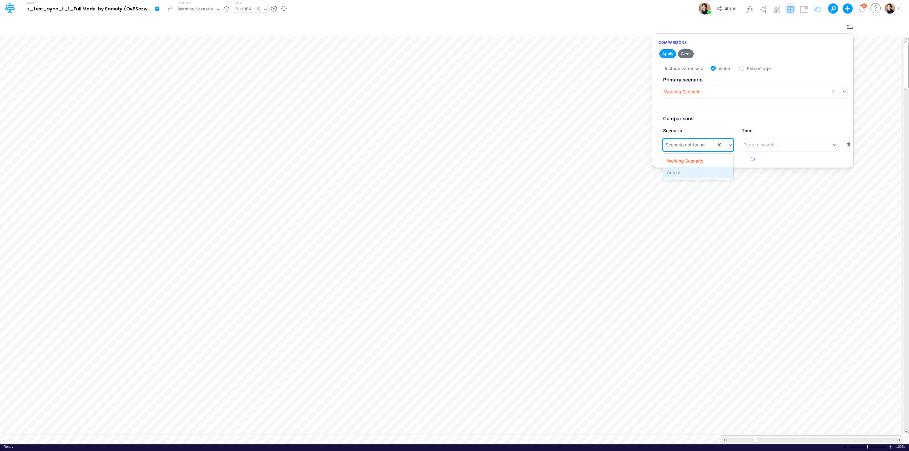
click at [685, 174] on div "Actual" at bounding box center [698, 173] width 70 height 12
click at [707, 52] on button "Save" at bounding box center [703, 53] width 15 height 9
click at [850, 25] on icon "button" at bounding box center [849, 26] width 9 height 7
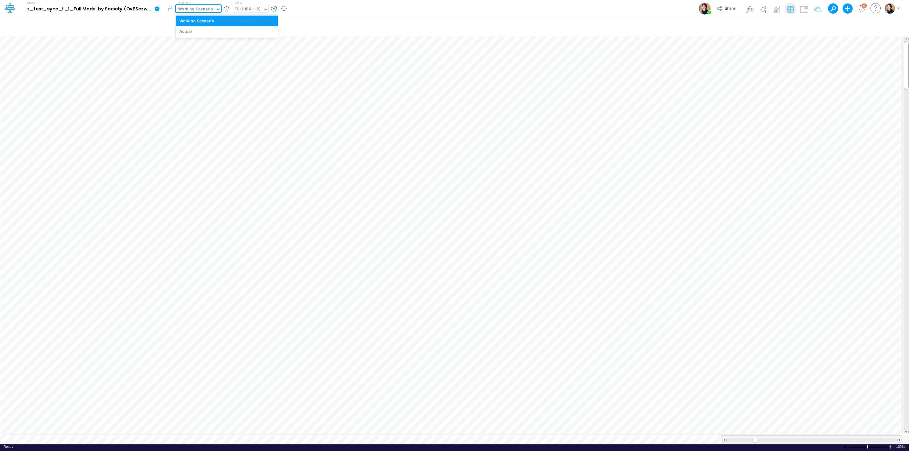
click at [196, 6] on div "Working Scenario" at bounding box center [195, 9] width 35 height 7
click at [254, 12] on div "FS (01BR - IP)" at bounding box center [248, 9] width 26 height 7
type input "fs"
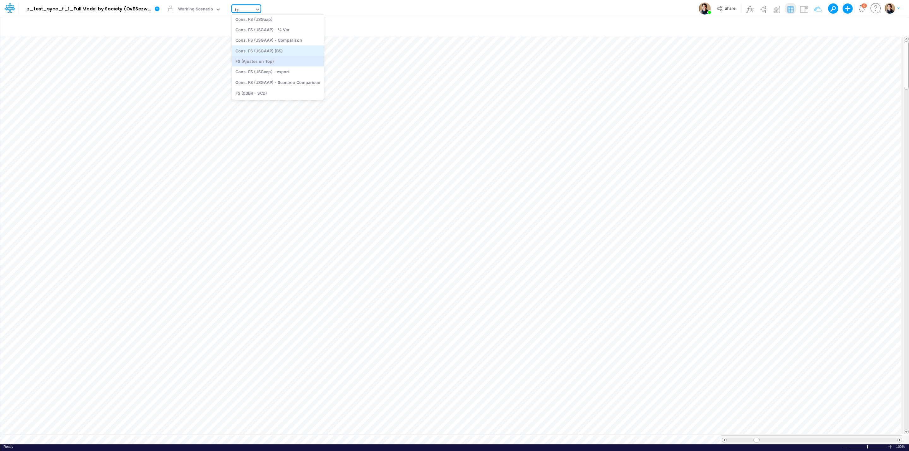
scroll to position [0, 0]
click at [281, 31] on div "Cons. FS (USGaap)" at bounding box center [278, 31] width 92 height 10
type input "Consolidated FS - USGAAP"
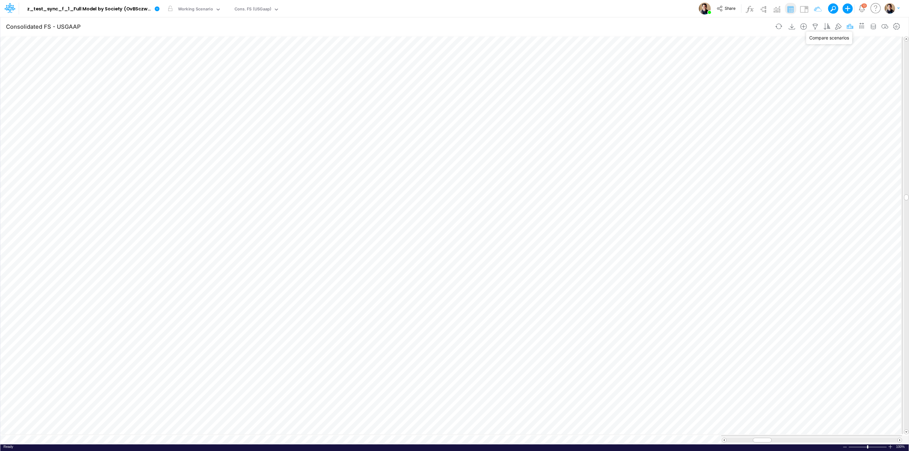
click at [851, 26] on icon "button" at bounding box center [849, 26] width 9 height 7
click at [753, 138] on button "button" at bounding box center [753, 142] width 12 height 10
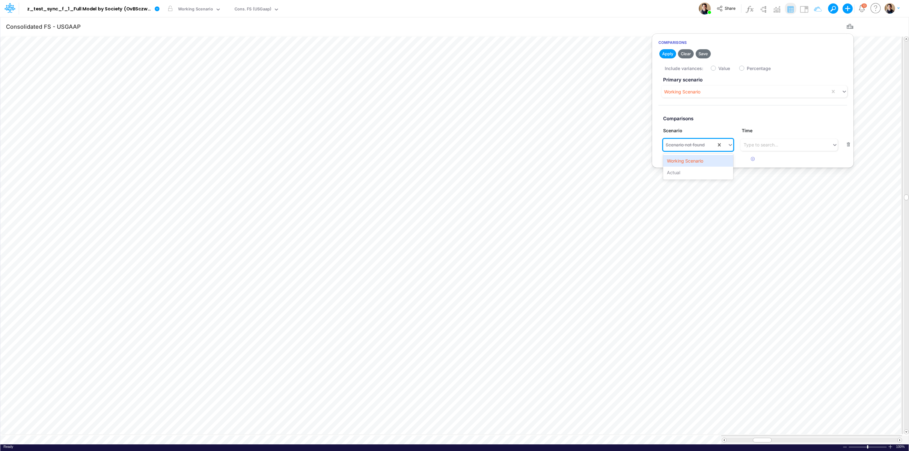
click at [695, 142] on div "Scenario not found" at bounding box center [685, 144] width 39 height 7
click at [692, 172] on div "Actual" at bounding box center [698, 173] width 70 height 12
click at [718, 68] on label "Value" at bounding box center [724, 68] width 12 height 7
click at [718, 68] on input "Value" at bounding box center [720, 67] width 4 height 4
checkbox input "true"
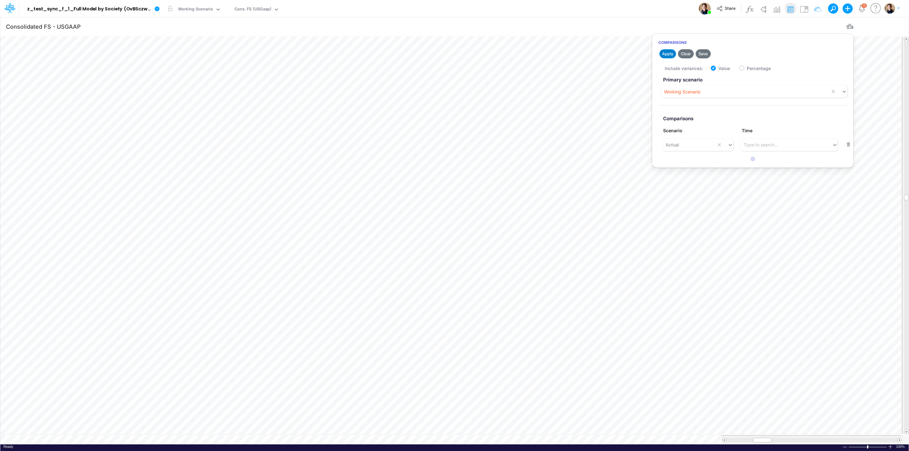
click at [666, 54] on button "Apply" at bounding box center [667, 53] width 17 height 9
click at [847, 24] on icon "button" at bounding box center [849, 26] width 9 height 7
click at [898, 24] on icon "button" at bounding box center [896, 26] width 9 height 7
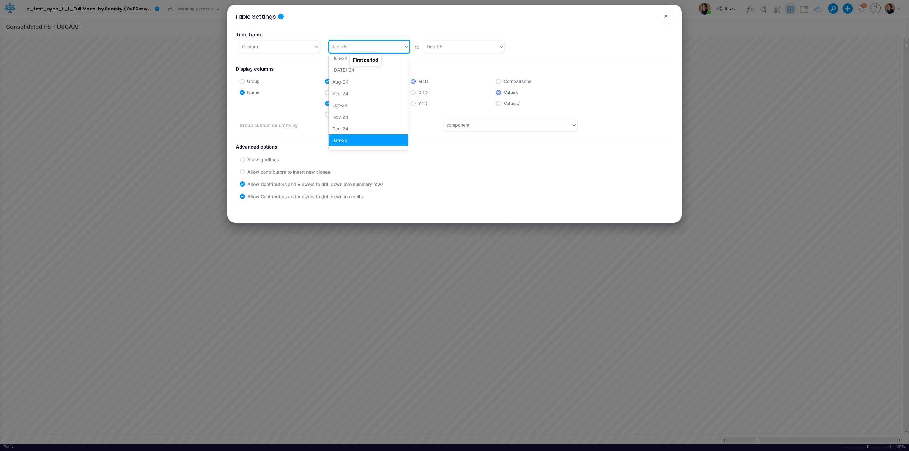
click at [357, 46] on div "Jan-25" at bounding box center [366, 46] width 74 height 10
click at [351, 63] on div "Jan-23" at bounding box center [369, 62] width 80 height 12
click at [668, 12] on span "×" at bounding box center [666, 16] width 4 height 8
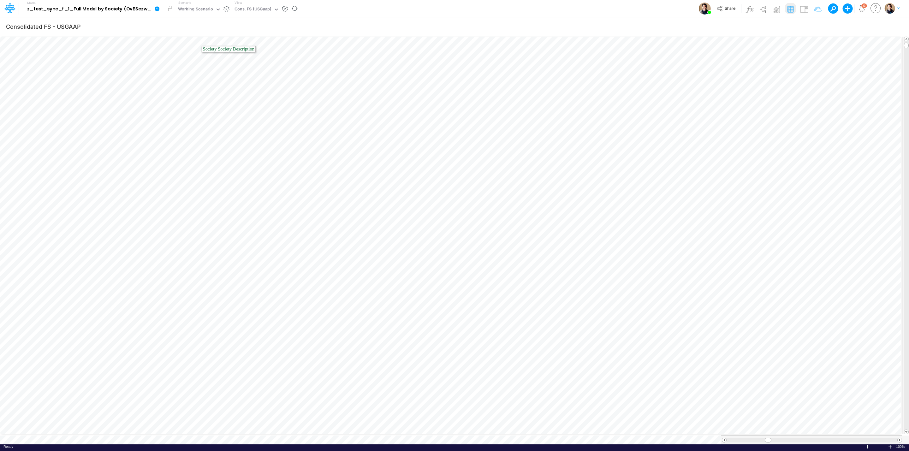
click at [156, 8] on icon at bounding box center [157, 8] width 5 height 5
click at [193, 68] on button "View model info" at bounding box center [189, 66] width 68 height 10
click at [212, 8] on button "button" at bounding box center [209, 8] width 7 height 7
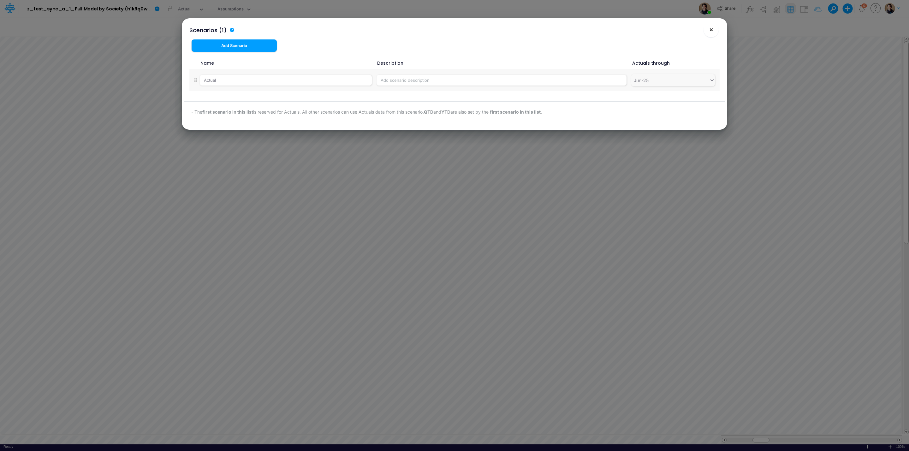
click at [713, 31] on span "×" at bounding box center [711, 30] width 4 height 8
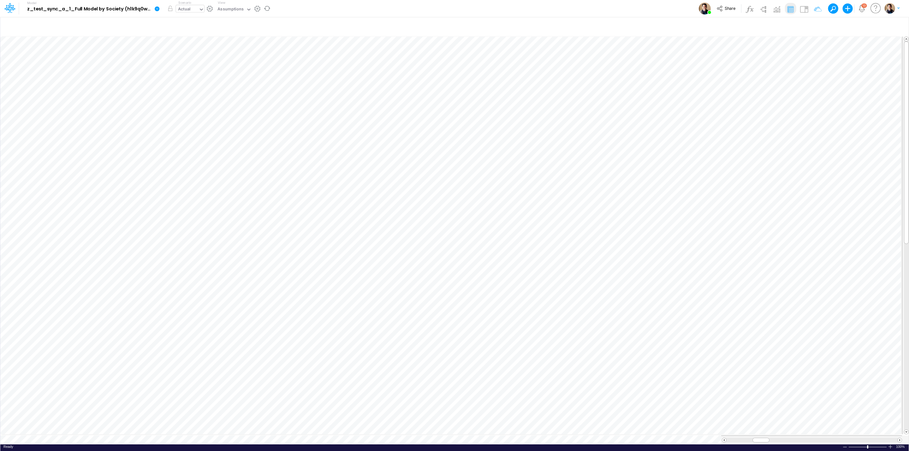
click at [195, 6] on div "Actual" at bounding box center [187, 9] width 23 height 9
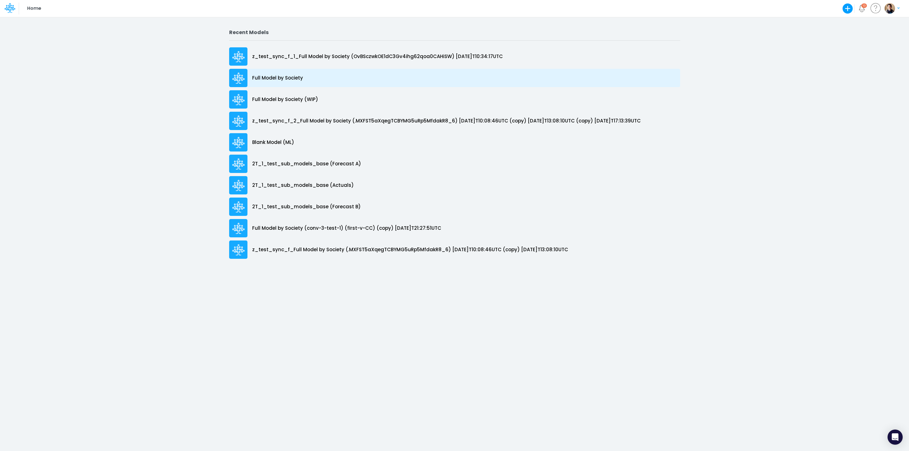
click at [284, 78] on p "Full Model by Society" at bounding box center [277, 77] width 51 height 7
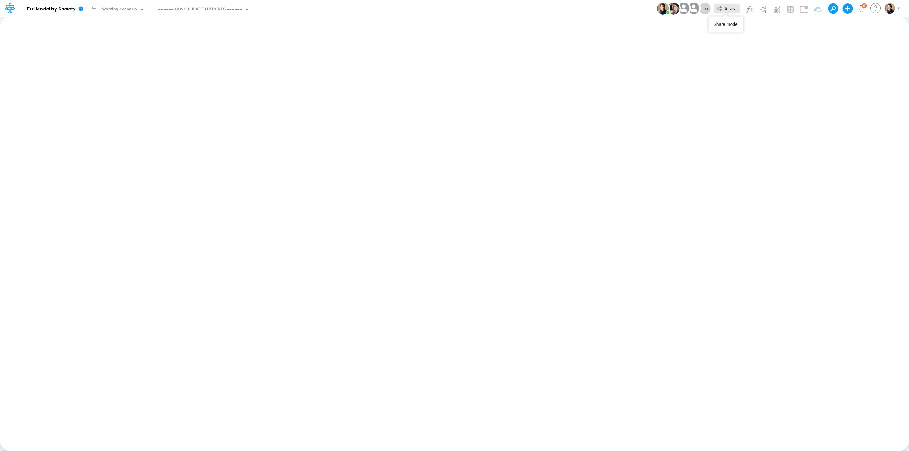
click at [722, 6] on icon at bounding box center [719, 8] width 7 height 7
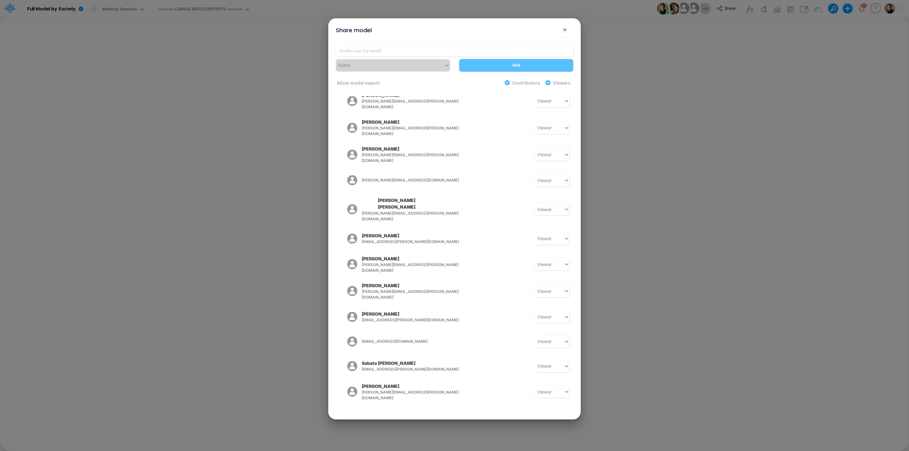
scroll to position [473, 0]
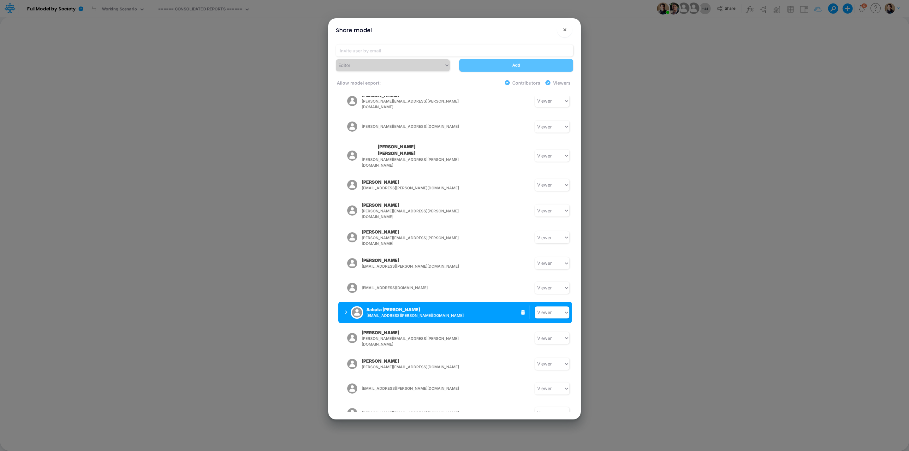
click at [344, 304] on button "Sabata Chad Bustamante sabata.chad@recargapay.com" at bounding box center [388, 312] width 100 height 16
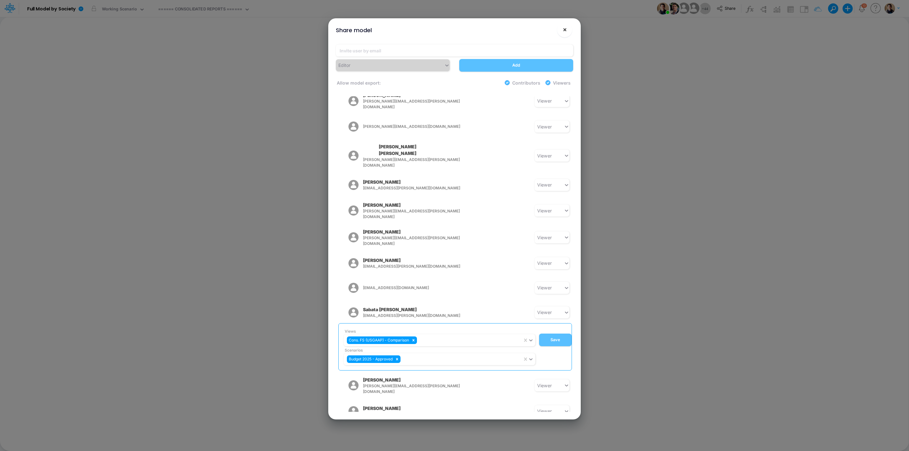
click at [566, 28] on span "×" at bounding box center [565, 30] width 4 height 8
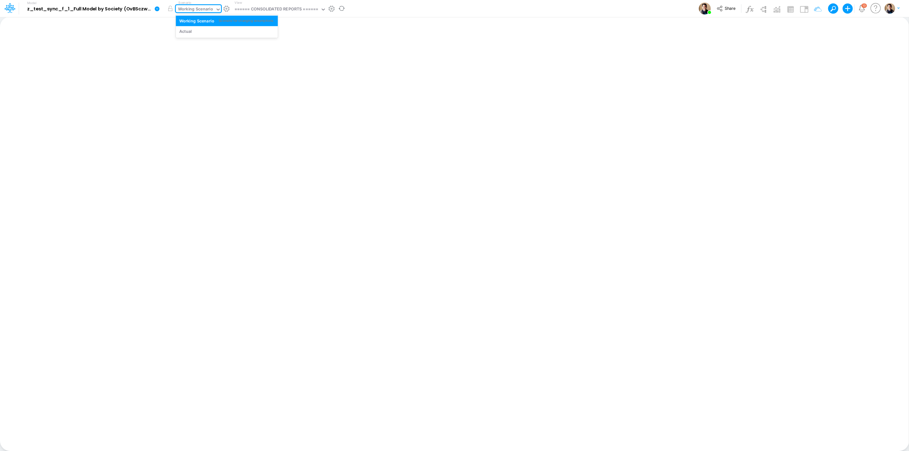
click at [199, 9] on div "Working Scenario" at bounding box center [195, 9] width 35 height 7
click at [200, 9] on div "Working Scenario" at bounding box center [195, 9] width 35 height 7
drag, startPoint x: 276, startPoint y: 4, endPoint x: 276, endPoint y: 9, distance: 4.8
click at [276, 6] on div "View ====== CONSOLIDATED REPORTS ======" at bounding box center [279, 8] width 94 height 16
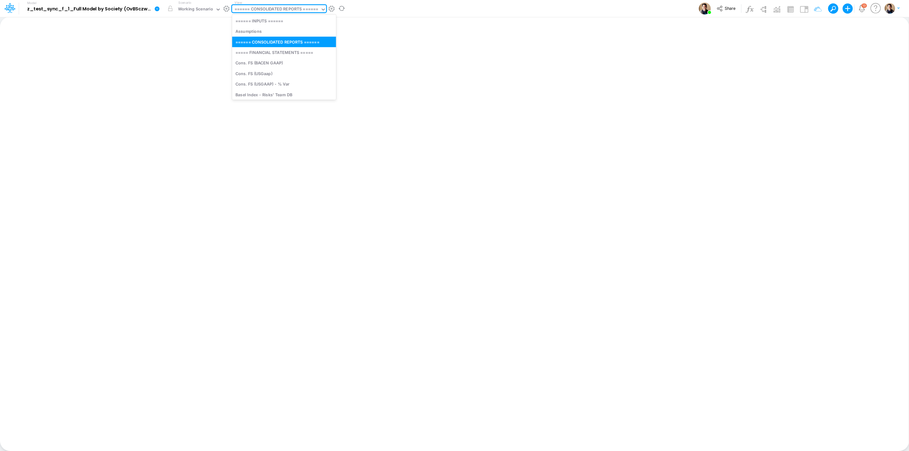
click at [276, 9] on div "====== CONSOLIDATED REPORTS ======" at bounding box center [277, 9] width 84 height 7
type input "fs"
click at [264, 28] on div "Cons. FS (USGaap)" at bounding box center [278, 31] width 92 height 10
type input "Consolidated FS - USGAAP"
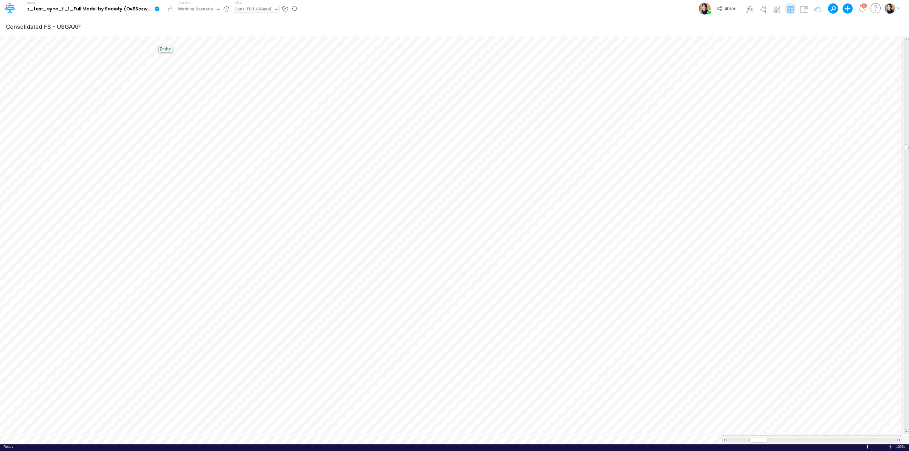
click at [154, 8] on icon at bounding box center [157, 9] width 6 height 6
click at [193, 61] on button "View model info" at bounding box center [189, 66] width 68 height 10
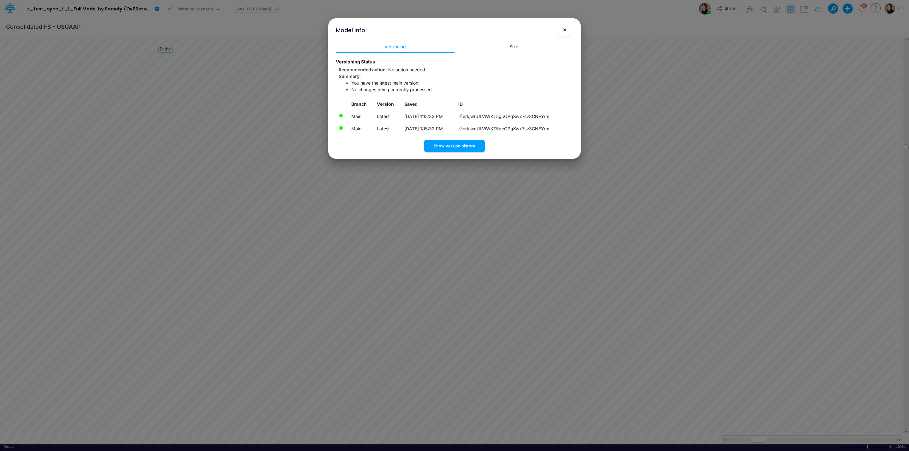
click at [566, 29] on span "×" at bounding box center [565, 30] width 4 height 8
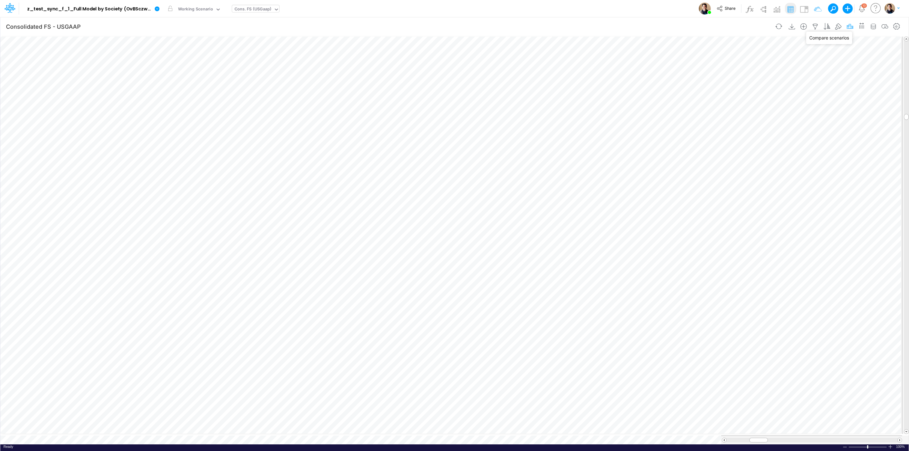
click at [850, 27] on icon "button" at bounding box center [849, 26] width 9 height 7
click at [754, 139] on button "button" at bounding box center [753, 142] width 12 height 10
click at [689, 147] on div "Scenario not found" at bounding box center [685, 144] width 39 height 7
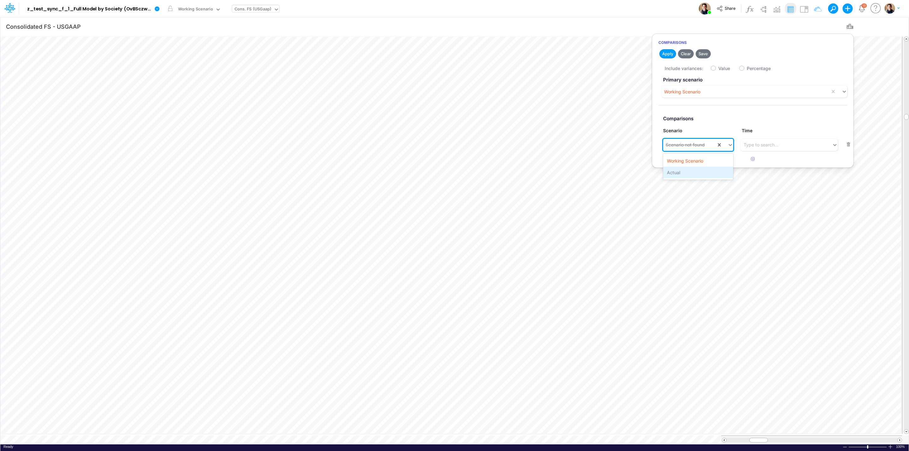
click at [687, 170] on div "Actual" at bounding box center [698, 173] width 70 height 12
click at [718, 67] on label "Value" at bounding box center [724, 68] width 12 height 7
click at [718, 67] on input "Value" at bounding box center [720, 67] width 4 height 4
checkbox input "true"
click at [663, 55] on button "Apply" at bounding box center [667, 53] width 17 height 9
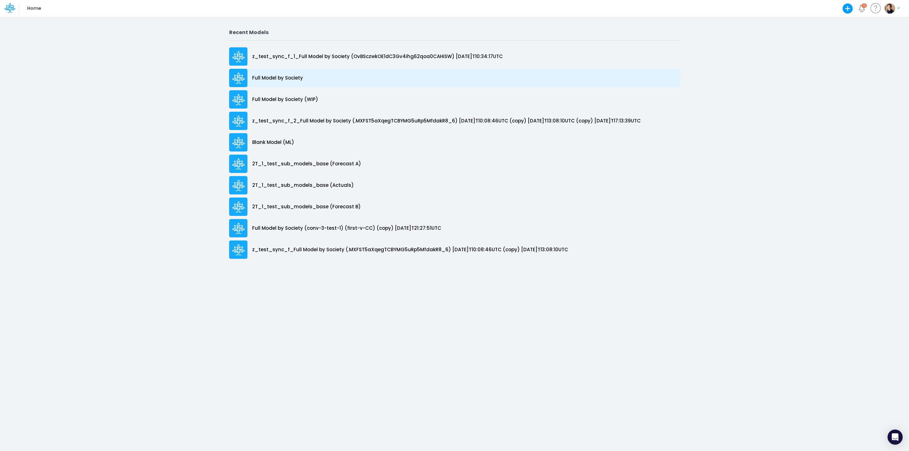
click at [270, 77] on p "Full Model by Society" at bounding box center [277, 77] width 51 height 7
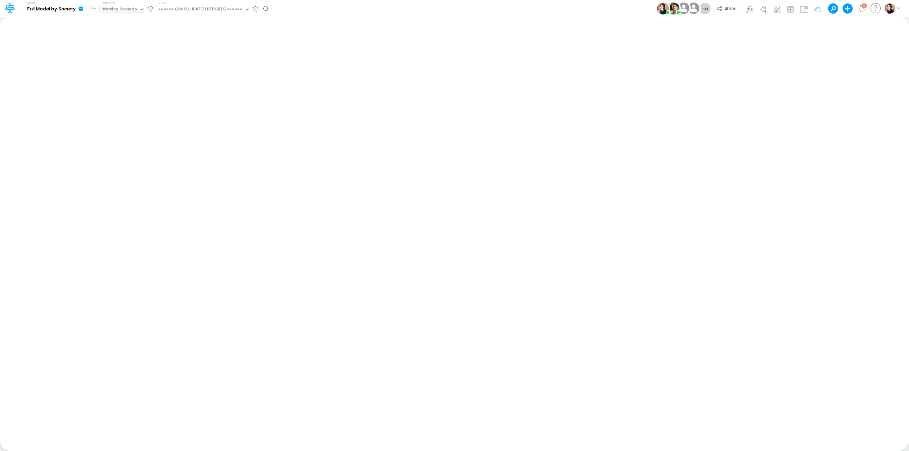
click at [121, 12] on div "Working Scenario" at bounding box center [119, 9] width 35 height 7
click at [125, 34] on div "Actual" at bounding box center [150, 31] width 95 height 6
click at [94, 10] on button "button" at bounding box center [93, 8] width 11 height 11
click at [727, 9] on span "Share" at bounding box center [730, 8] width 11 height 5
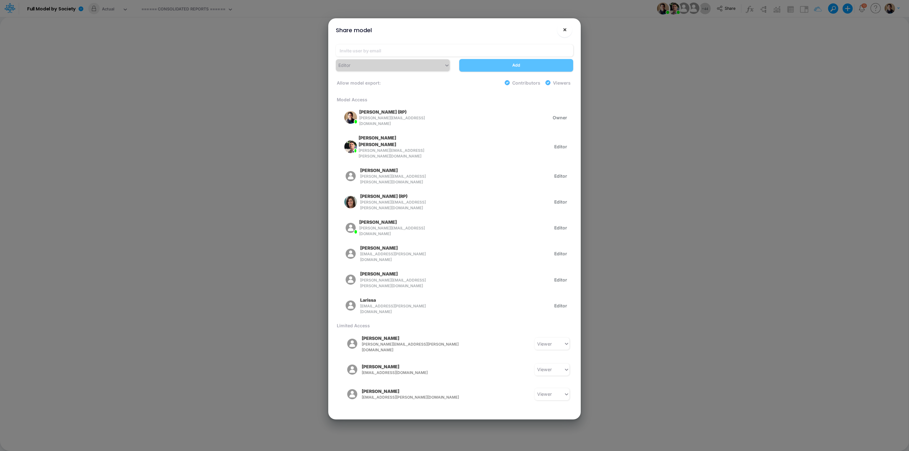
click at [567, 26] on button "×" at bounding box center [564, 29] width 15 height 15
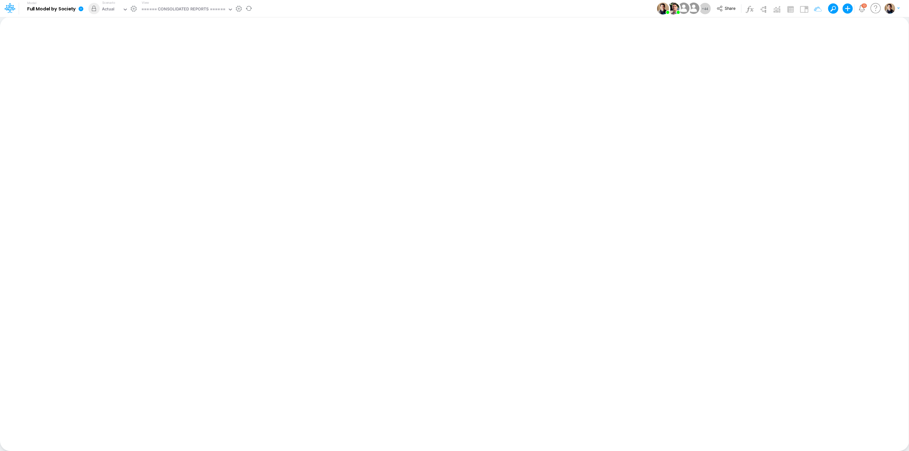
click at [83, 8] on icon at bounding box center [81, 9] width 6 height 6
click at [128, 64] on button "View model info" at bounding box center [113, 66] width 68 height 10
click at [80, 10] on icon at bounding box center [81, 8] width 5 height 5
click at [116, 67] on button "View model info" at bounding box center [113, 66] width 68 height 10
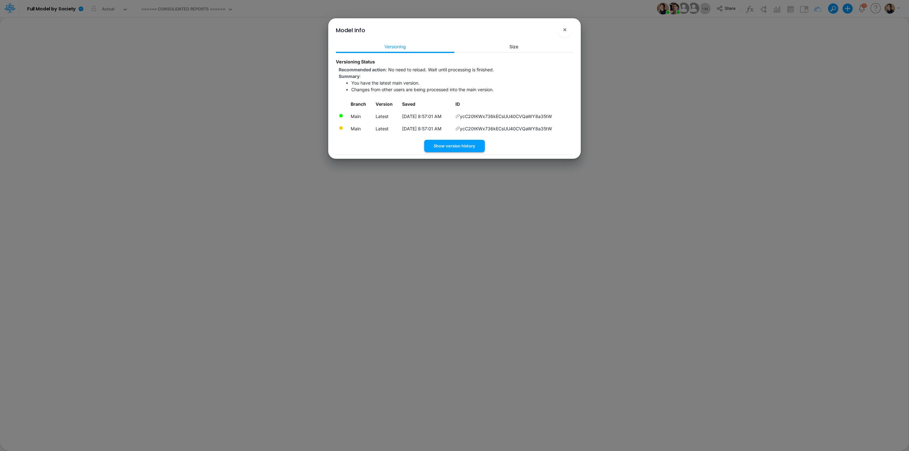
click at [456, 147] on button "Show version history" at bounding box center [454, 146] width 61 height 12
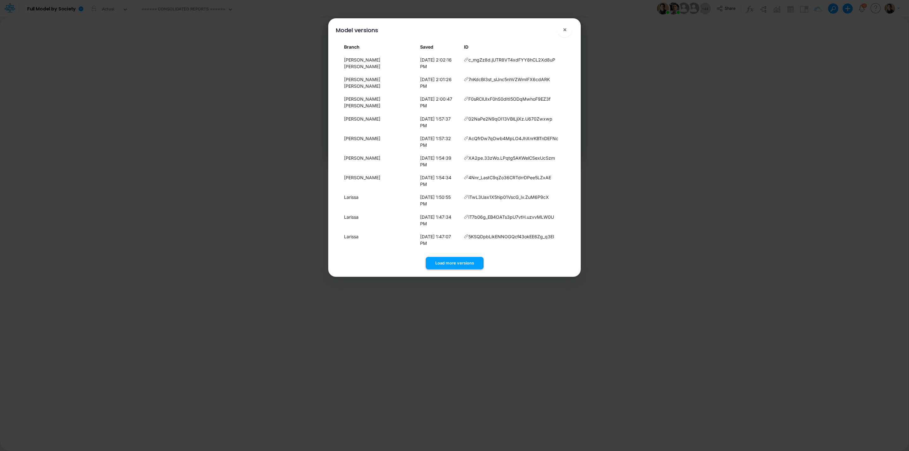
click at [464, 257] on button "Load more versions" at bounding box center [455, 263] width 58 height 12
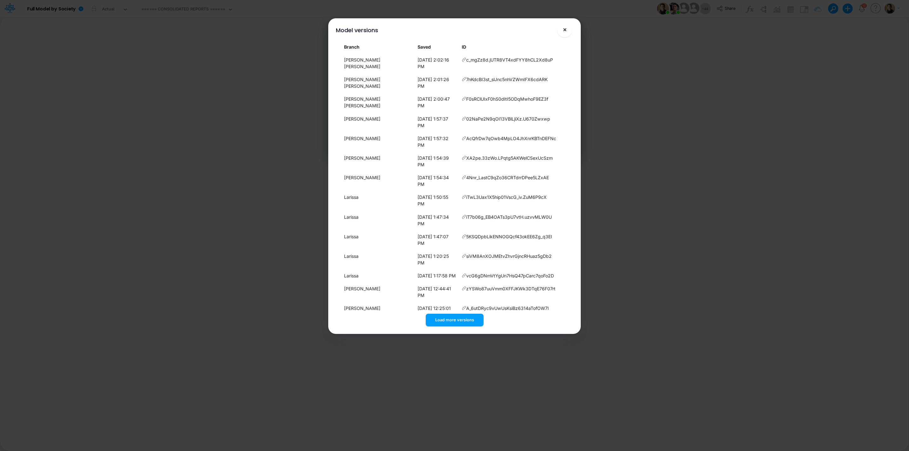
click at [563, 31] on span "×" at bounding box center [565, 30] width 4 height 8
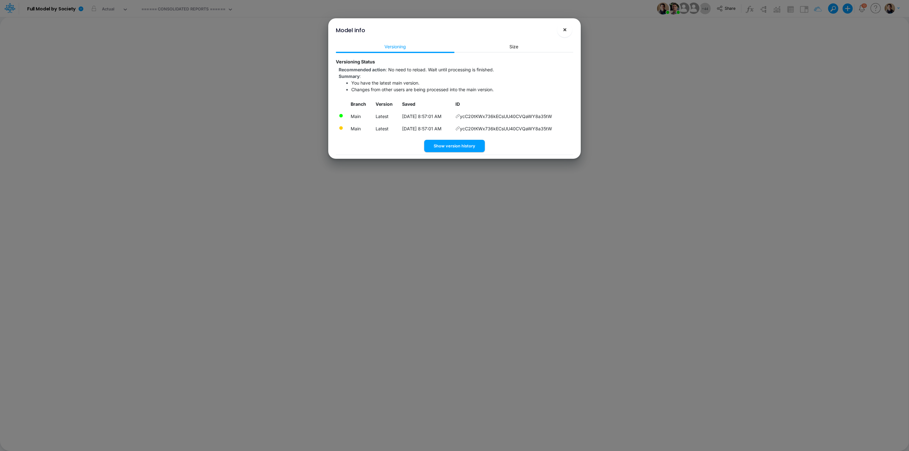
click at [566, 31] on span "×" at bounding box center [565, 30] width 4 height 8
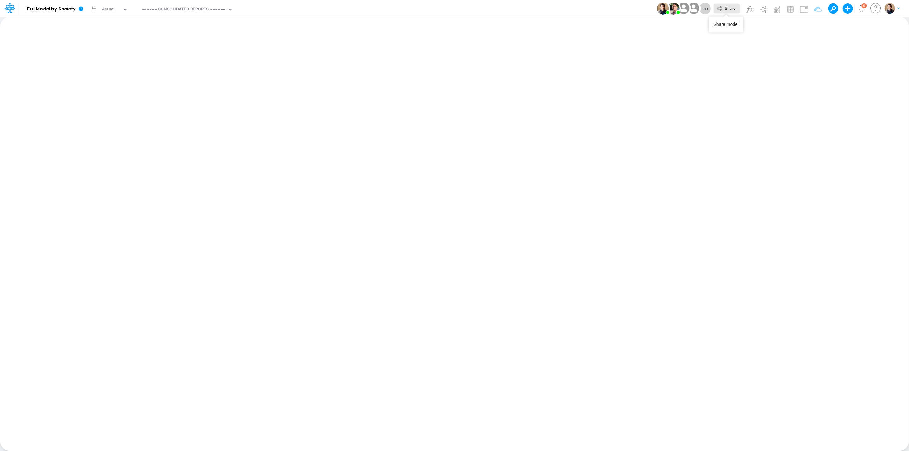
click at [726, 4] on button "Share" at bounding box center [726, 9] width 26 height 10
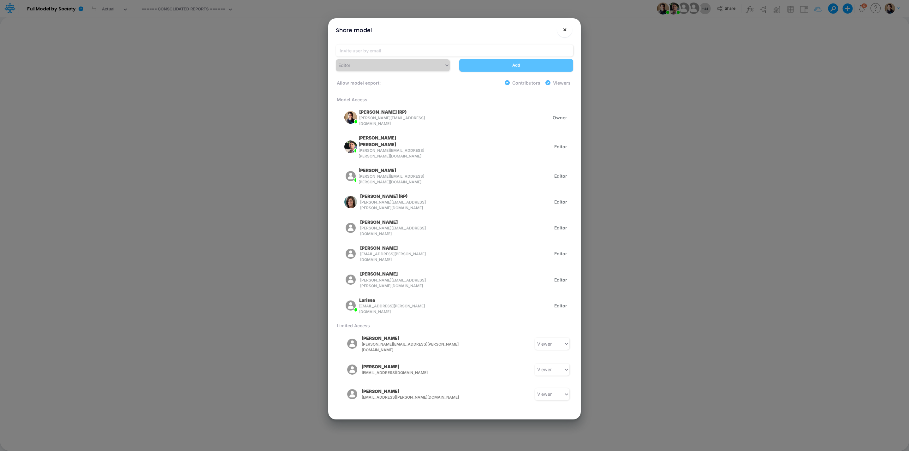
click at [565, 26] on span "×" at bounding box center [565, 30] width 4 height 8
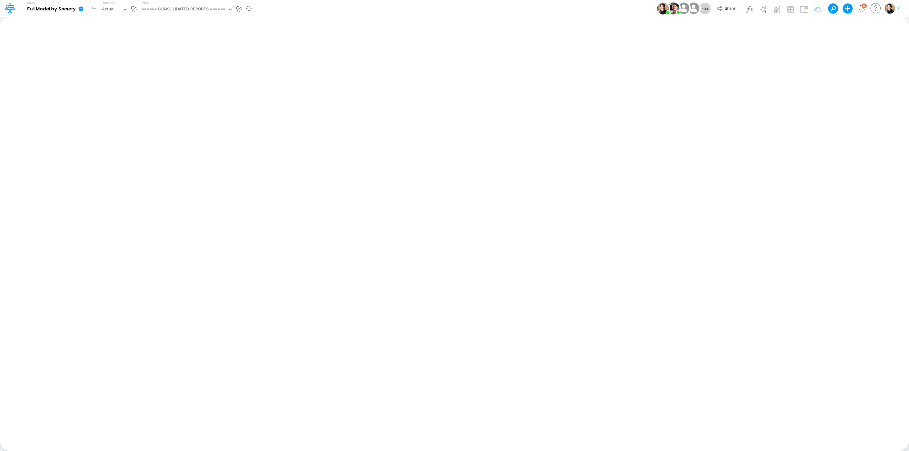
click at [80, 8] on icon at bounding box center [81, 8] width 5 height 5
click at [126, 68] on button "View model info" at bounding box center [113, 66] width 68 height 10
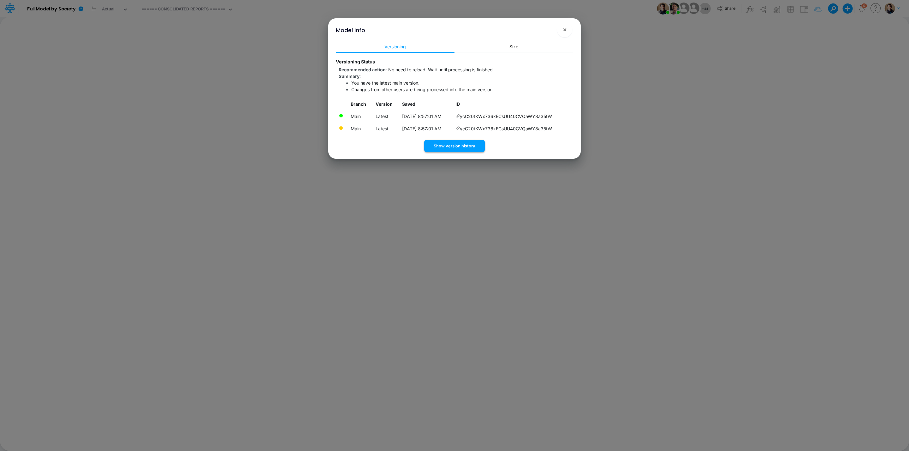
click at [469, 144] on button "Show version history" at bounding box center [454, 146] width 61 height 12
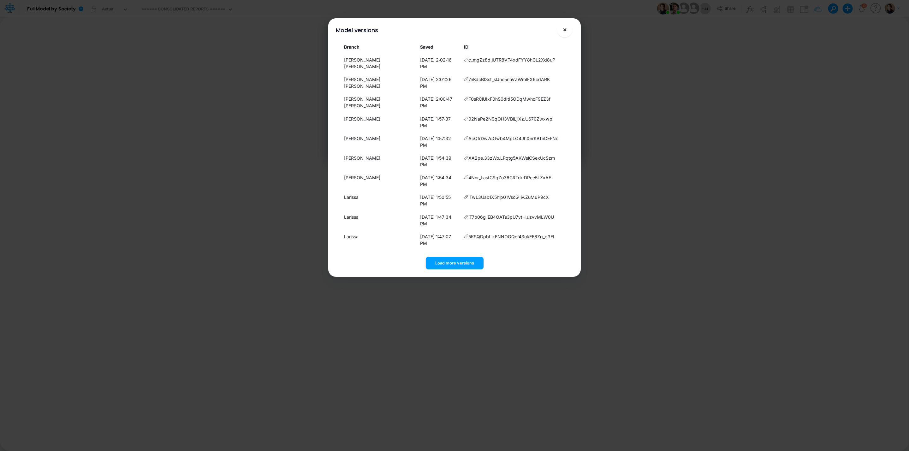
click at [566, 29] on span "×" at bounding box center [565, 30] width 4 height 8
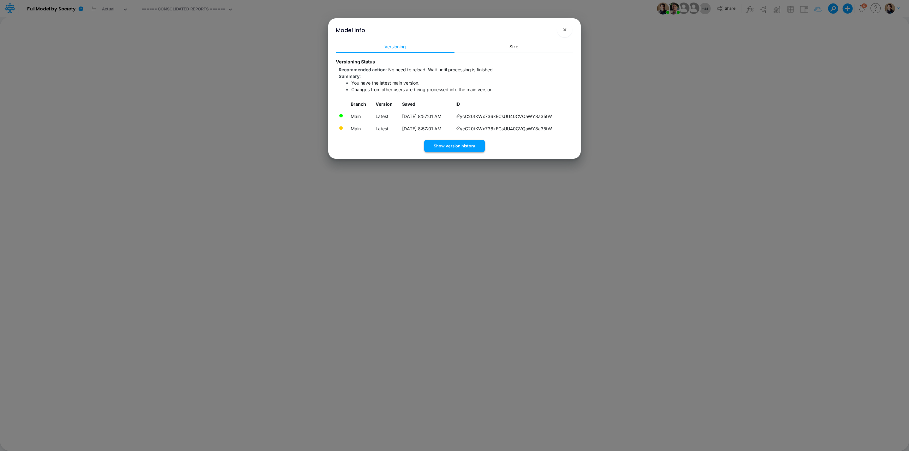
click at [460, 148] on button "Show version history" at bounding box center [454, 146] width 61 height 12
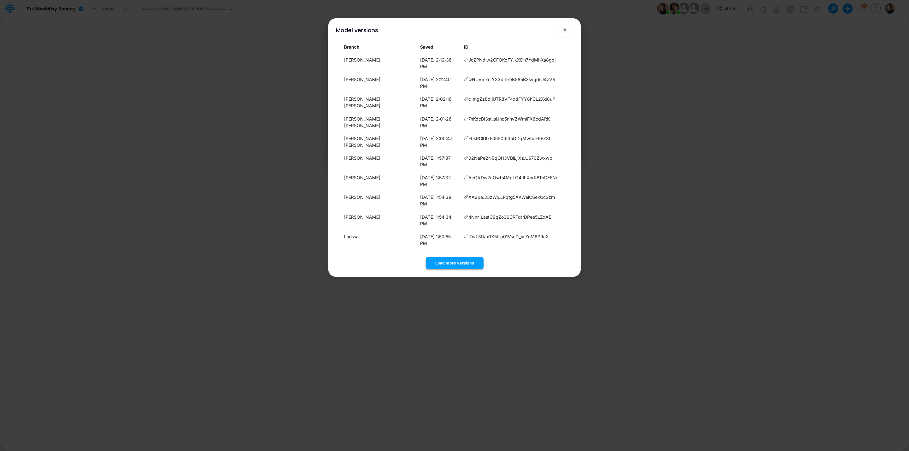
click at [448, 254] on div "Load more versions" at bounding box center [454, 261] width 237 height 15
click at [450, 257] on button "Load more versions" at bounding box center [455, 263] width 58 height 12
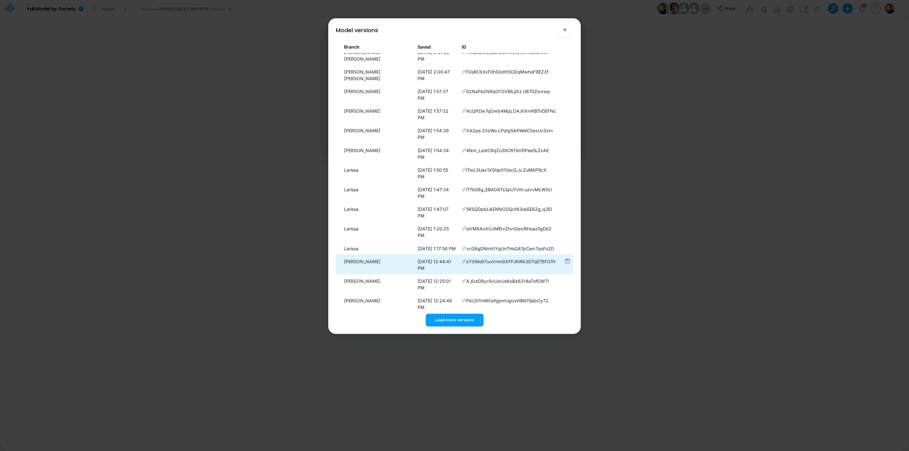
scroll to position [72, 0]
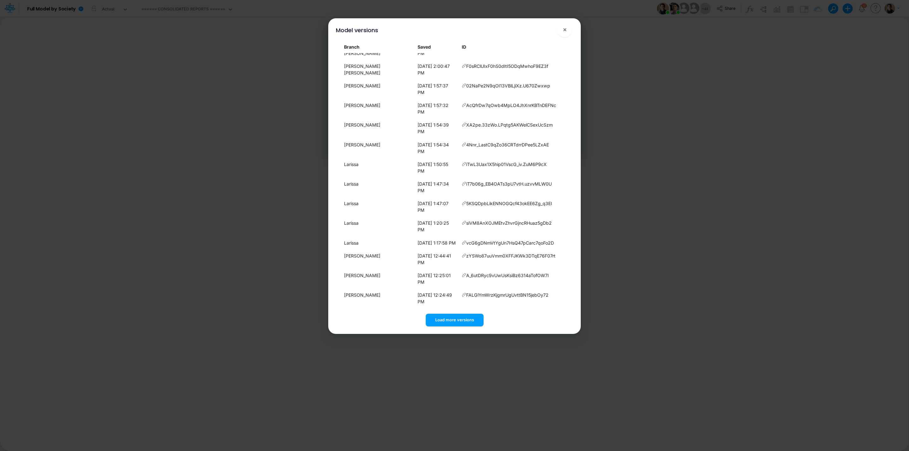
drag, startPoint x: 452, startPoint y: 321, endPoint x: 457, endPoint y: 287, distance: 34.1
click at [452, 320] on button "Load more versions" at bounding box center [455, 320] width 58 height 12
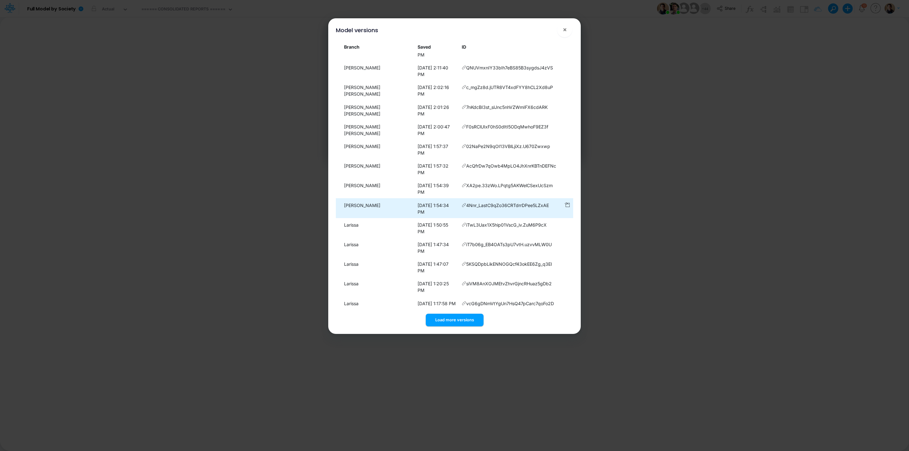
scroll to position [0, 0]
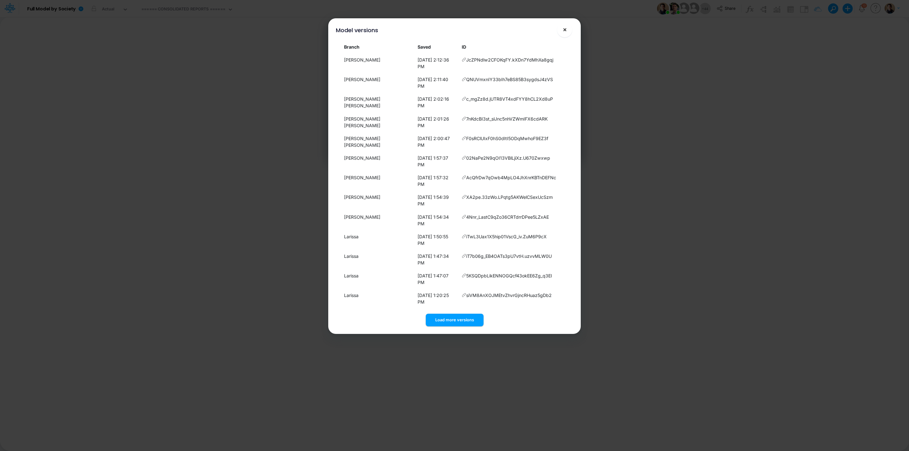
click at [563, 30] on span "×" at bounding box center [565, 30] width 4 height 8
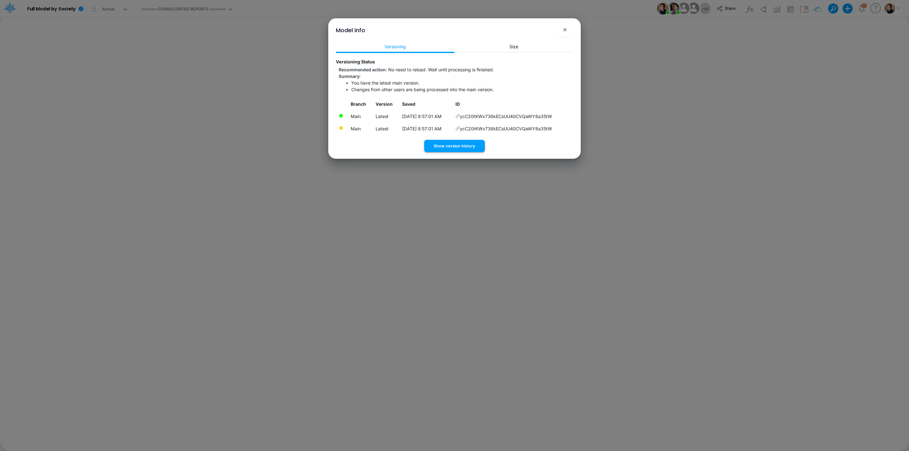
click at [461, 143] on button "Show version history" at bounding box center [454, 146] width 61 height 12
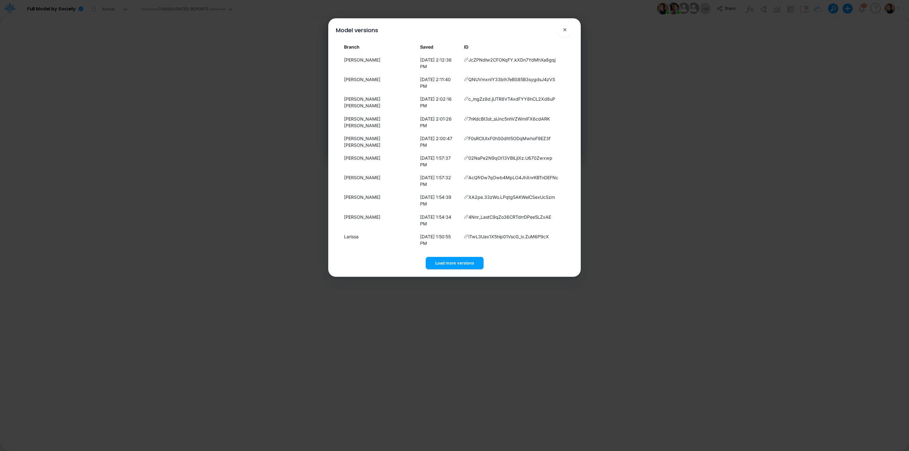
click at [457, 254] on div "Load more versions" at bounding box center [454, 261] width 237 height 15
drag, startPoint x: 566, startPoint y: 25, endPoint x: 563, endPoint y: 28, distance: 4.5
click at [564, 27] on button "×" at bounding box center [564, 29] width 15 height 15
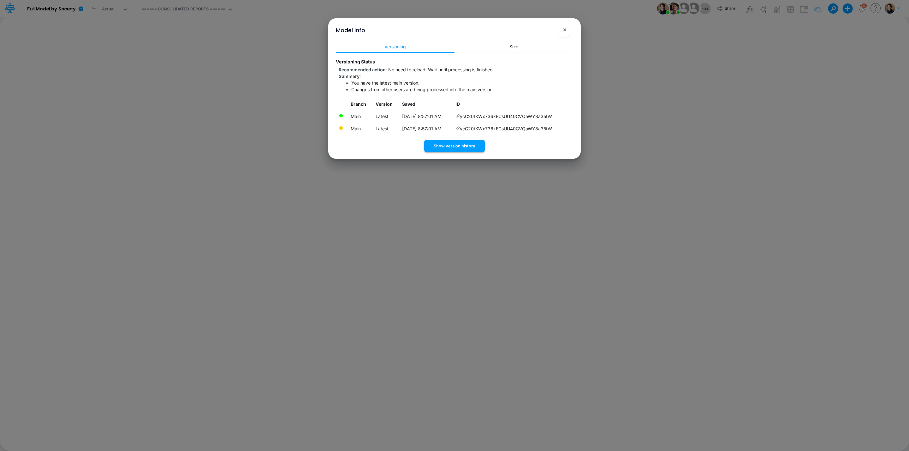
click at [457, 147] on button "Show version history" at bounding box center [454, 146] width 61 height 12
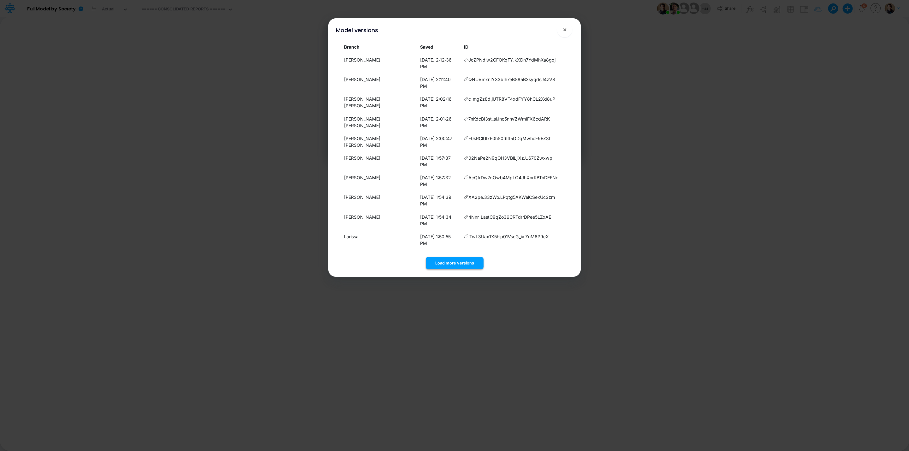
click at [466, 257] on button "Load more versions" at bounding box center [455, 263] width 58 height 12
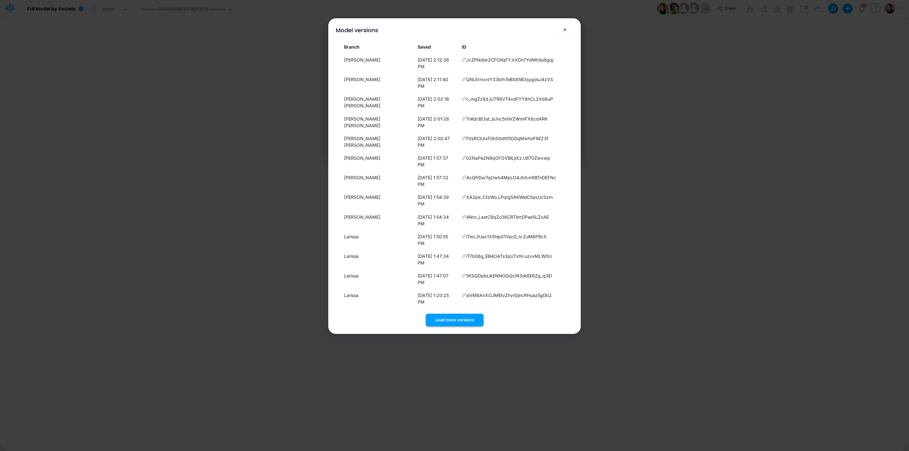
click at [467, 320] on button "Load more versions" at bounding box center [455, 320] width 58 height 12
click at [563, 30] on span "×" at bounding box center [565, 30] width 4 height 8
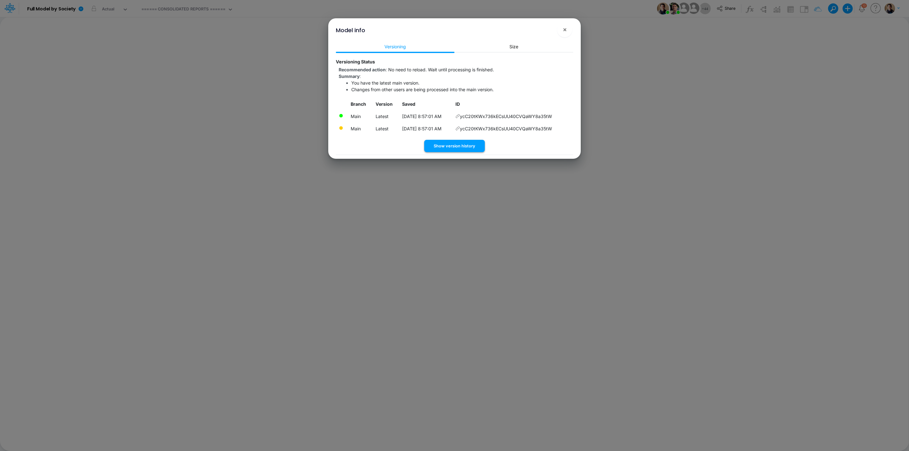
click at [456, 142] on button "Show version history" at bounding box center [454, 146] width 61 height 12
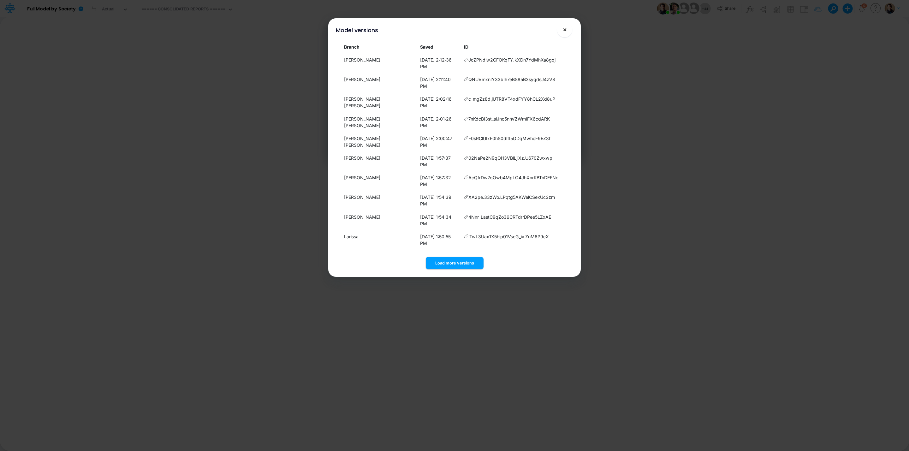
click at [564, 28] on span "×" at bounding box center [565, 30] width 4 height 8
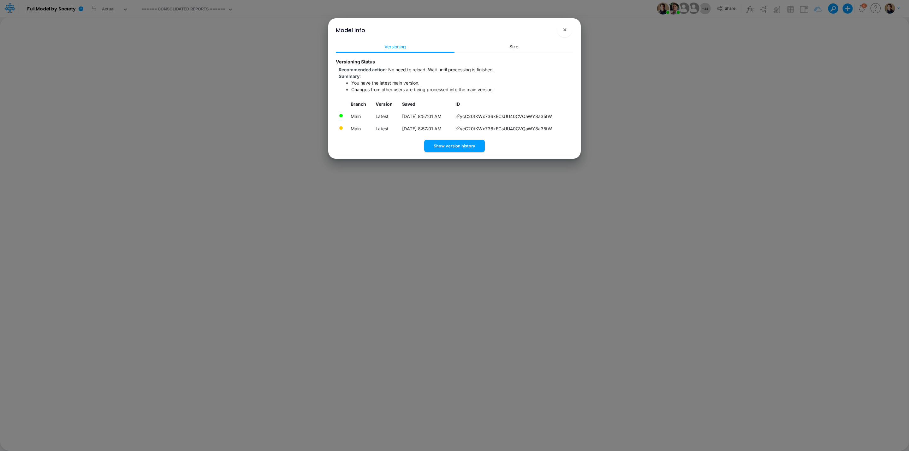
click at [467, 152] on div "Versioning Size Versioning Status Recommended action : No need to reload. Wait …" at bounding box center [454, 98] width 247 height 119
click at [465, 147] on button "Show version history" at bounding box center [454, 146] width 61 height 12
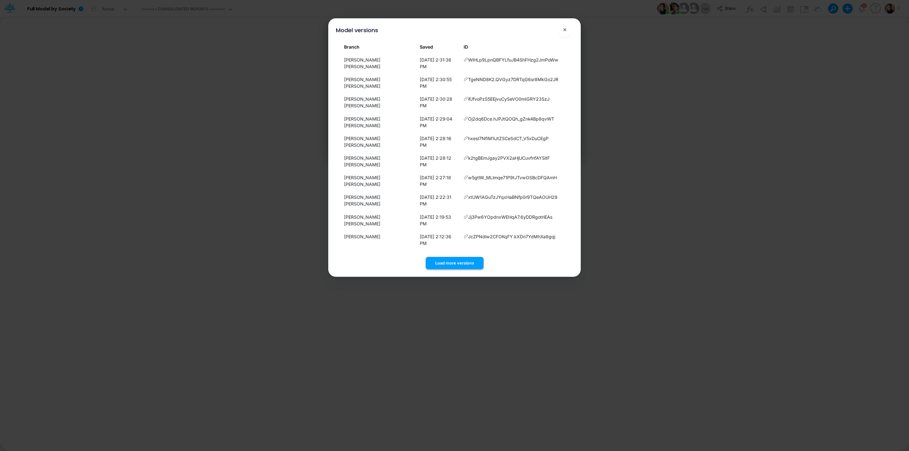
click at [443, 257] on button "Load more versions" at bounding box center [455, 263] width 58 height 12
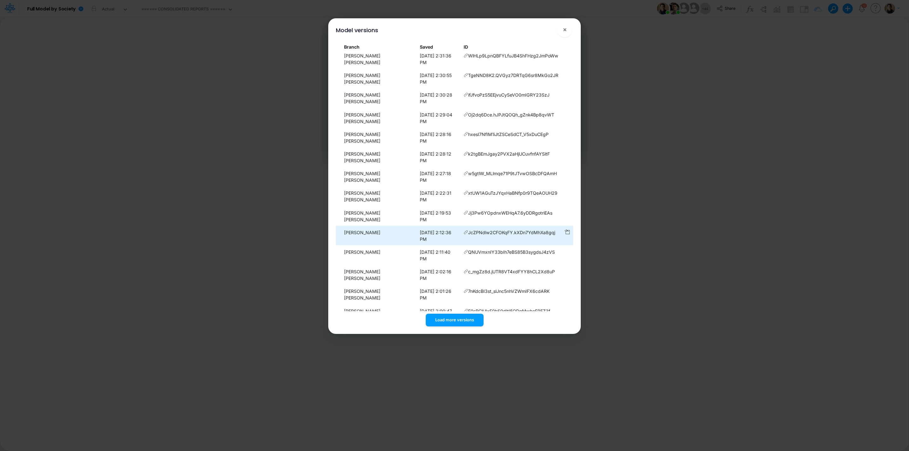
scroll to position [6, 0]
click at [454, 315] on button "Load more versions" at bounding box center [455, 320] width 58 height 12
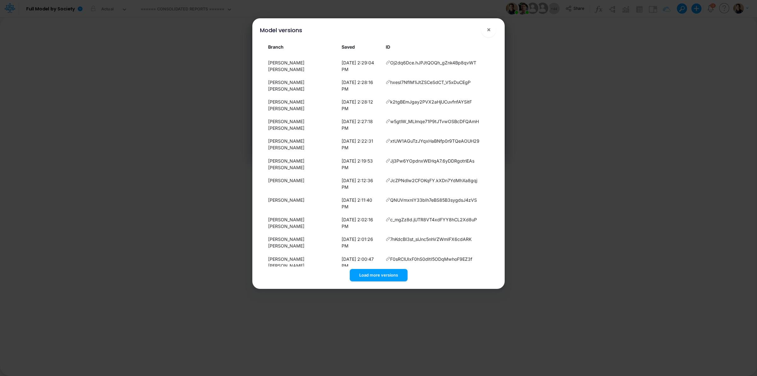
scroll to position [0, 0]
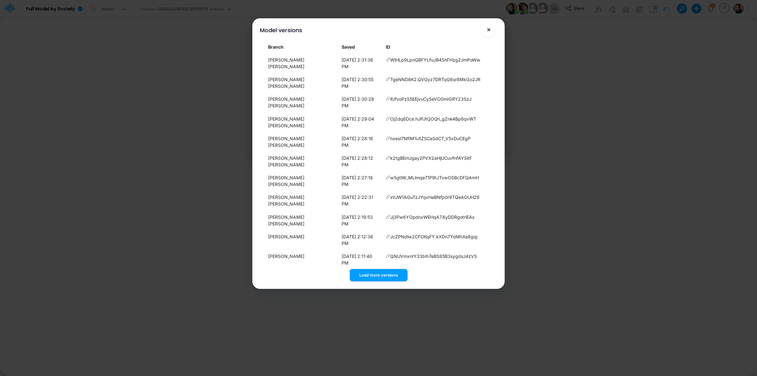
click at [488, 28] on span "×" at bounding box center [489, 30] width 4 height 8
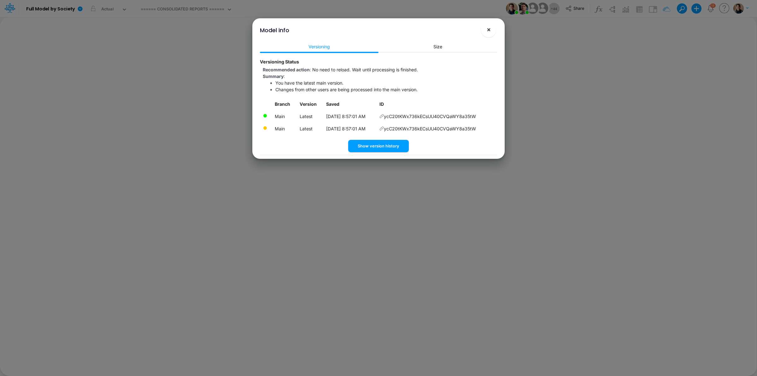
click at [490, 29] on span "×" at bounding box center [489, 30] width 4 height 8
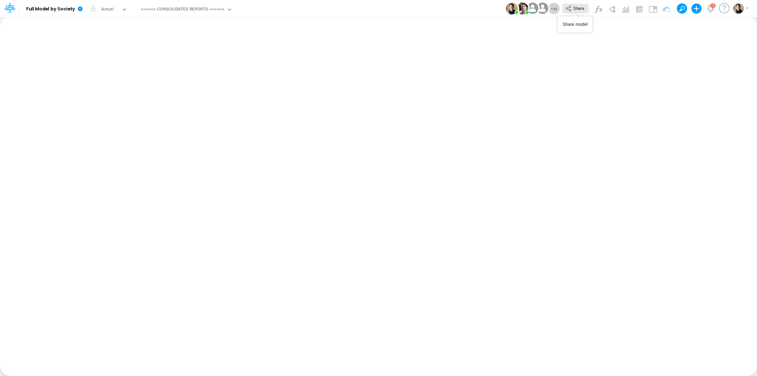
click at [569, 9] on icon at bounding box center [569, 8] width 7 height 7
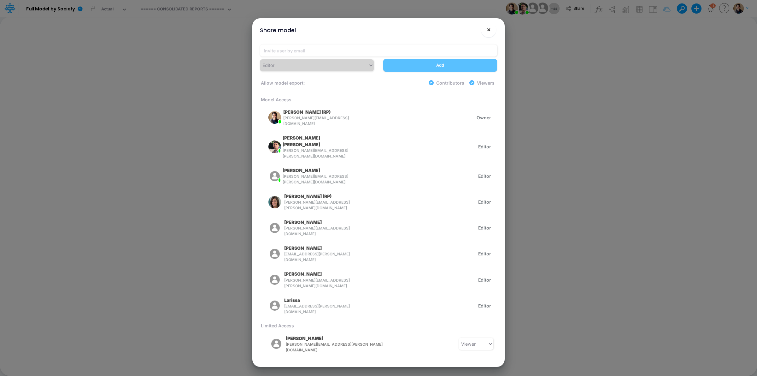
click at [493, 29] on button "×" at bounding box center [488, 29] width 15 height 15
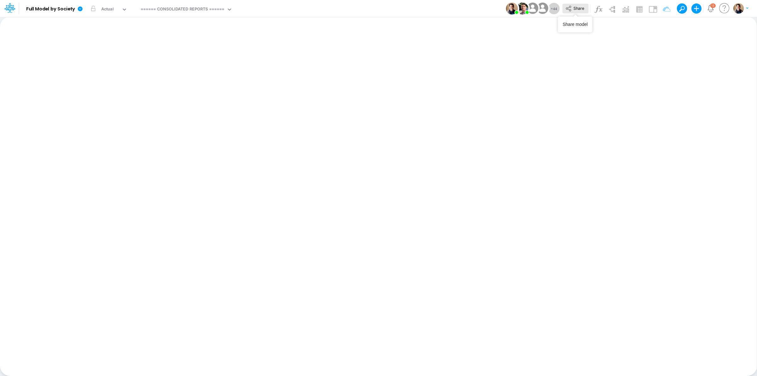
click at [579, 4] on button "Share" at bounding box center [576, 9] width 26 height 10
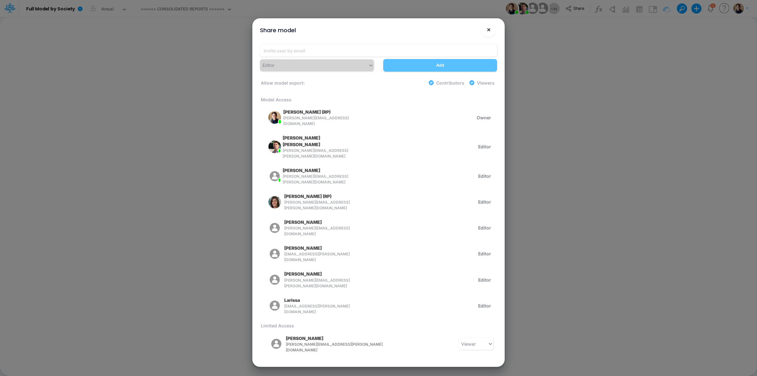
click at [492, 27] on button "×" at bounding box center [488, 29] width 15 height 15
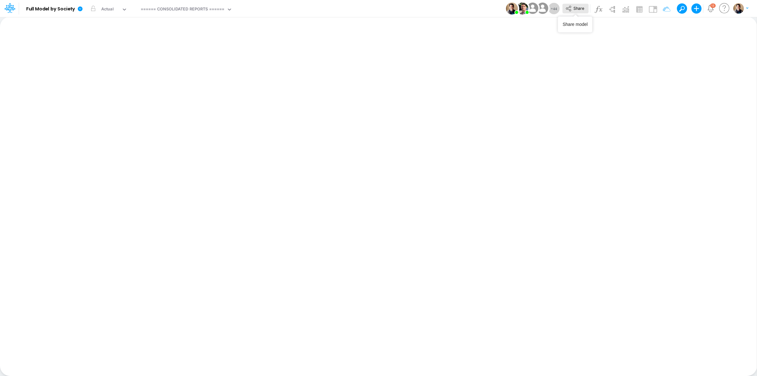
click at [572, 4] on button "Share" at bounding box center [576, 9] width 26 height 10
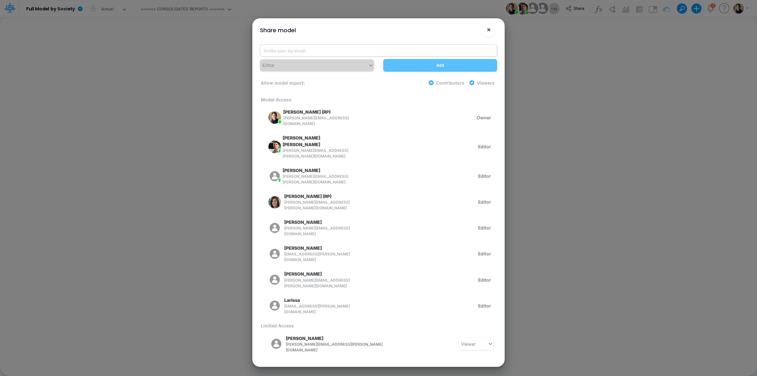
drag, startPoint x: 490, startPoint y: 28, endPoint x: 445, endPoint y: 47, distance: 48.9
click at [490, 28] on span "×" at bounding box center [489, 30] width 4 height 8
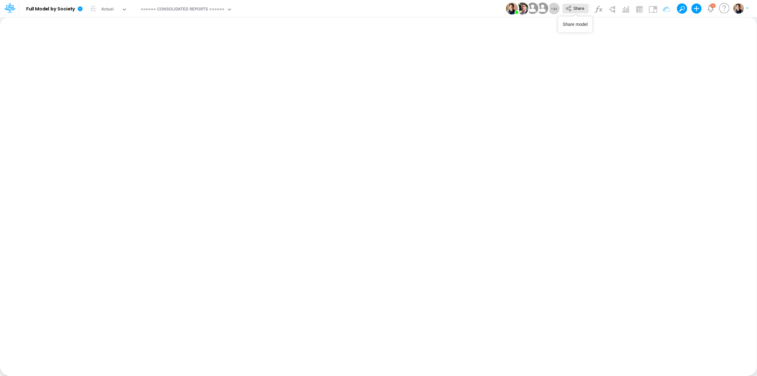
click at [581, 11] on button "Share" at bounding box center [576, 9] width 26 height 10
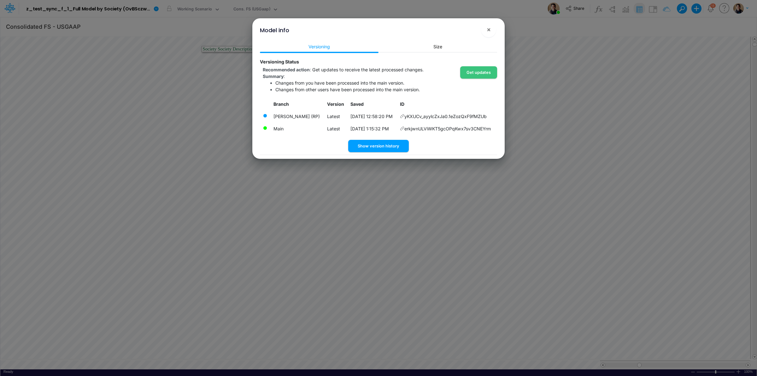
click at [490, 28] on span "×" at bounding box center [489, 30] width 4 height 8
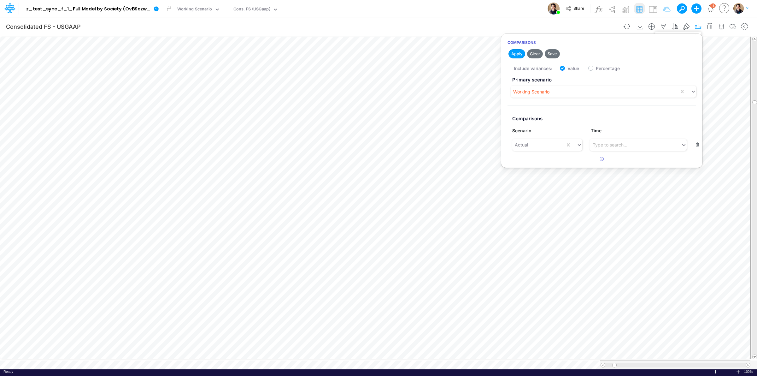
click at [698, 23] on icon "button" at bounding box center [698, 26] width 9 height 7
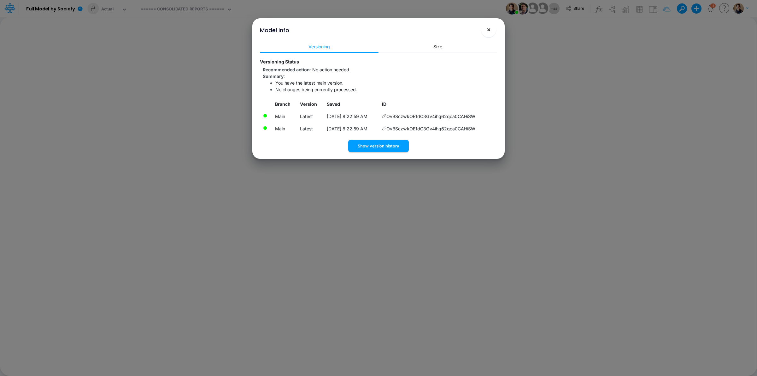
click at [488, 34] on button "×" at bounding box center [488, 29] width 15 height 15
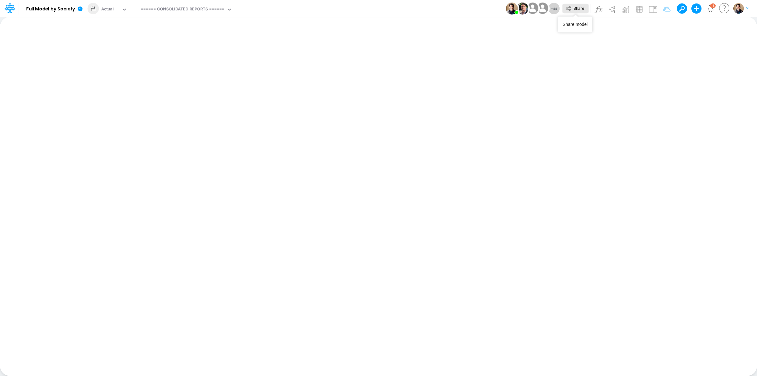
click at [585, 9] on button "Share" at bounding box center [576, 9] width 26 height 10
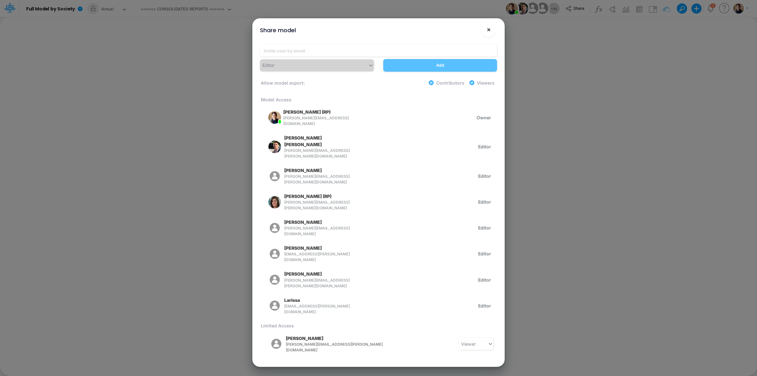
click at [490, 26] on span "×" at bounding box center [489, 30] width 4 height 8
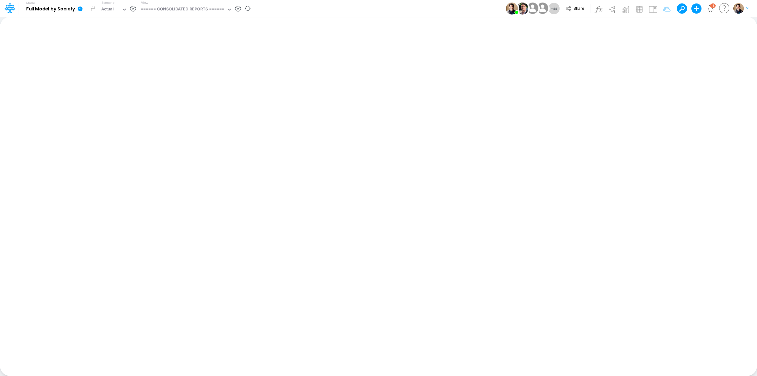
click at [82, 7] on icon at bounding box center [80, 9] width 6 height 6
click at [575, 12] on button "Share" at bounding box center [576, 9] width 26 height 10
click at [80, 10] on icon at bounding box center [80, 8] width 5 height 5
click at [112, 68] on button "View model info" at bounding box center [112, 66] width 68 height 10
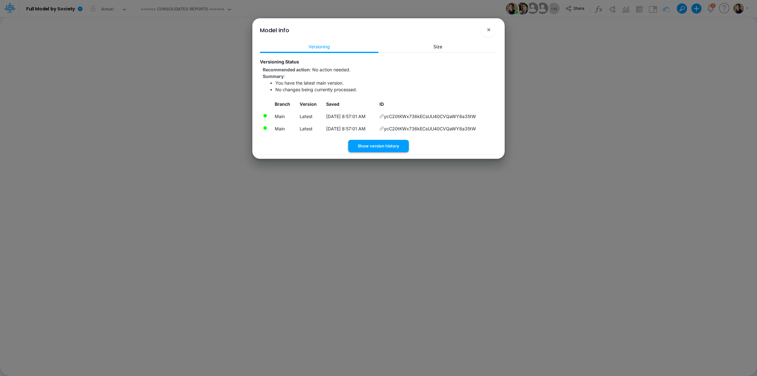
click at [380, 146] on button "Show version history" at bounding box center [378, 146] width 61 height 12
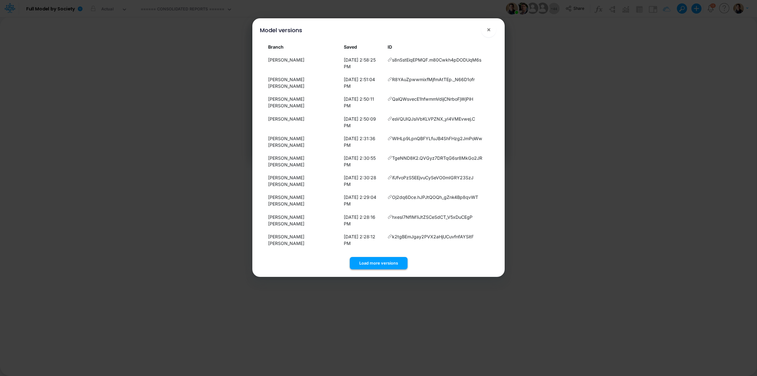
click at [390, 257] on button "Load more versions" at bounding box center [379, 263] width 58 height 12
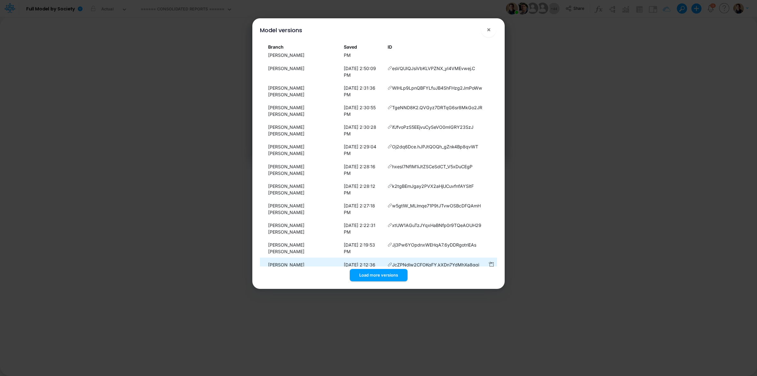
scroll to position [51, 0]
click at [396, 280] on button "Load more versions" at bounding box center [379, 275] width 58 height 12
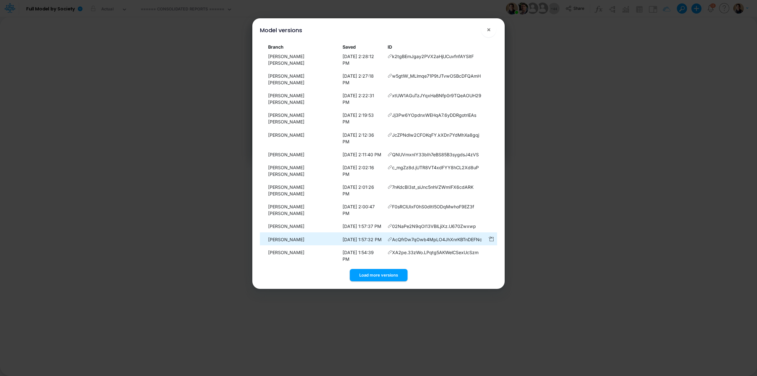
scroll to position [181, 0]
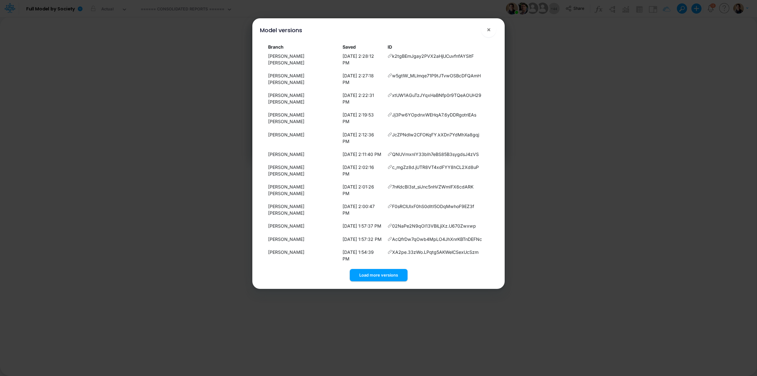
click at [384, 283] on div "Model versions × Branch Saved ID Renato Pollato Matsumoto 8/12/2025, 2:58:25 PM…" at bounding box center [378, 153] width 247 height 270
click at [384, 273] on button "Load more versions" at bounding box center [379, 275] width 58 height 12
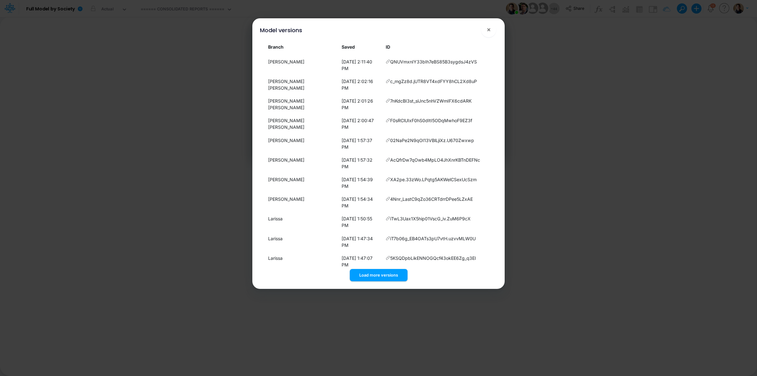
scroll to position [312, 0]
drag, startPoint x: 478, startPoint y: 151, endPoint x: 398, endPoint y: 150, distance: 80.5
click at [388, 264] on td "zYSWo87uuVmm0XFFJKWk3DTqE76F07rt" at bounding box center [434, 270] width 102 height 12
copy td "zYSWo87uuVmm0XFFJKWk3DTqE76F07rt"
click at [491, 267] on icon "button" at bounding box center [491, 269] width 5 height 5
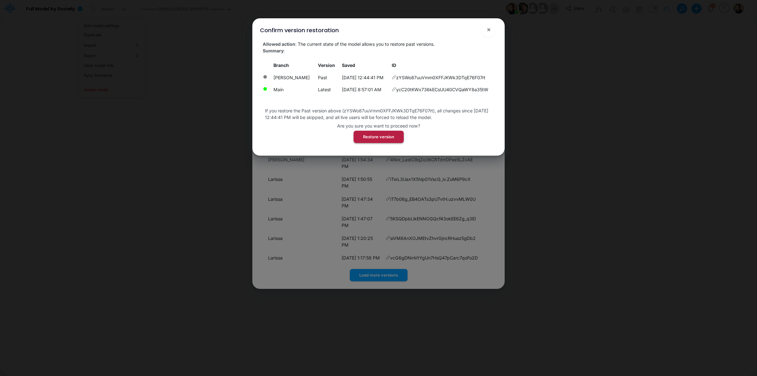
click at [376, 143] on button "Restore version" at bounding box center [379, 137] width 50 height 12
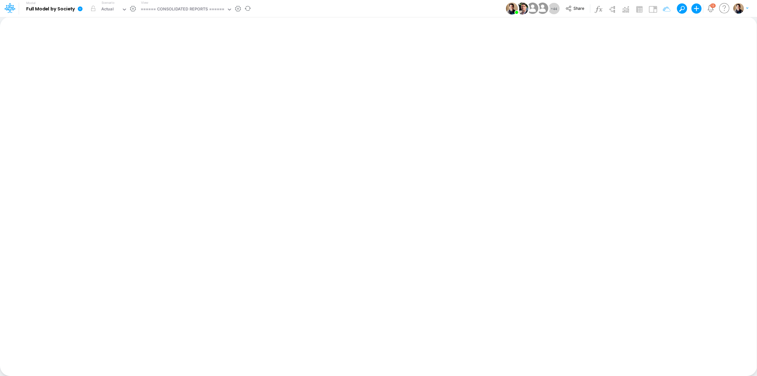
click at [81, 8] on icon at bounding box center [80, 8] width 5 height 5
click at [106, 63] on button "View model info" at bounding box center [112, 66] width 68 height 10
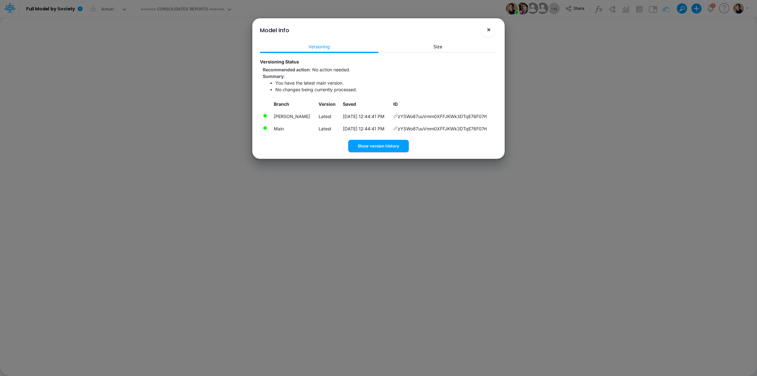
click at [491, 29] on span "×" at bounding box center [489, 30] width 4 height 8
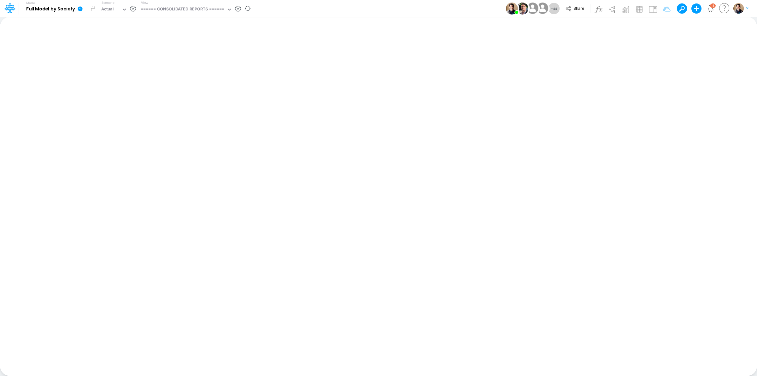
click at [81, 9] on icon at bounding box center [80, 8] width 5 height 5
click at [115, 64] on button "View model info" at bounding box center [112, 66] width 68 height 10
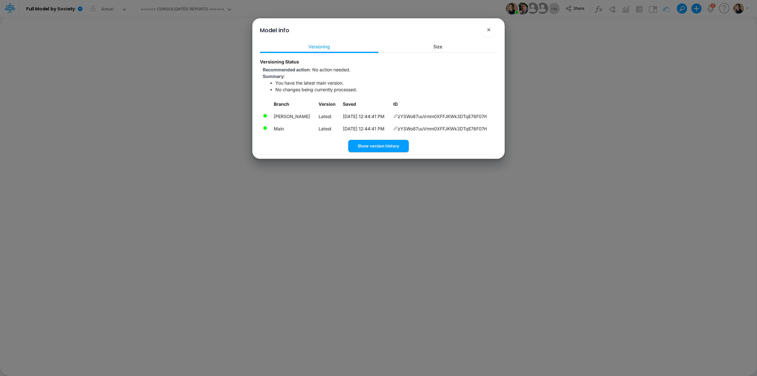
drag, startPoint x: 360, startPoint y: 122, endPoint x: 351, endPoint y: 117, distance: 10.9
click at [351, 117] on td "[DATE] 12:44:41 PM" at bounding box center [365, 116] width 50 height 12
copy td "[DATE] 12:44:41 PM"
click at [492, 31] on button "×" at bounding box center [488, 29] width 15 height 15
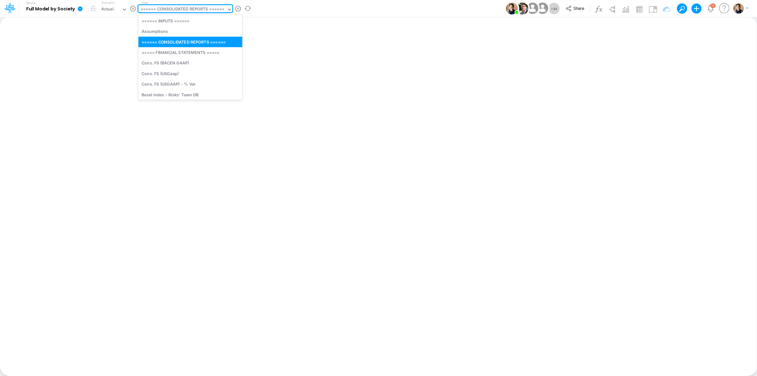
click at [201, 11] on div "====== CONSOLIDATED REPORTS ======" at bounding box center [183, 9] width 84 height 7
click at [205, 18] on div "====== INPUTS ======" at bounding box center [191, 20] width 104 height 10
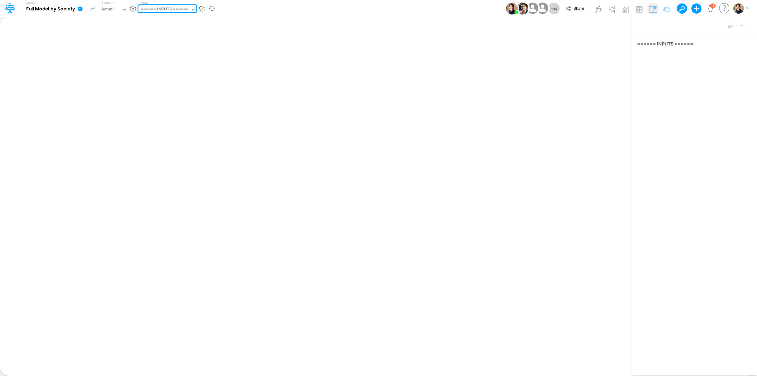
click at [654, 7] on img at bounding box center [653, 9] width 10 height 10
drag, startPoint x: 666, startPoint y: 9, endPoint x: 744, endPoint y: 24, distance: 79.4
click at [666, 9] on img at bounding box center [667, 9] width 10 height 10
